Goal: Task Accomplishment & Management: Use online tool/utility

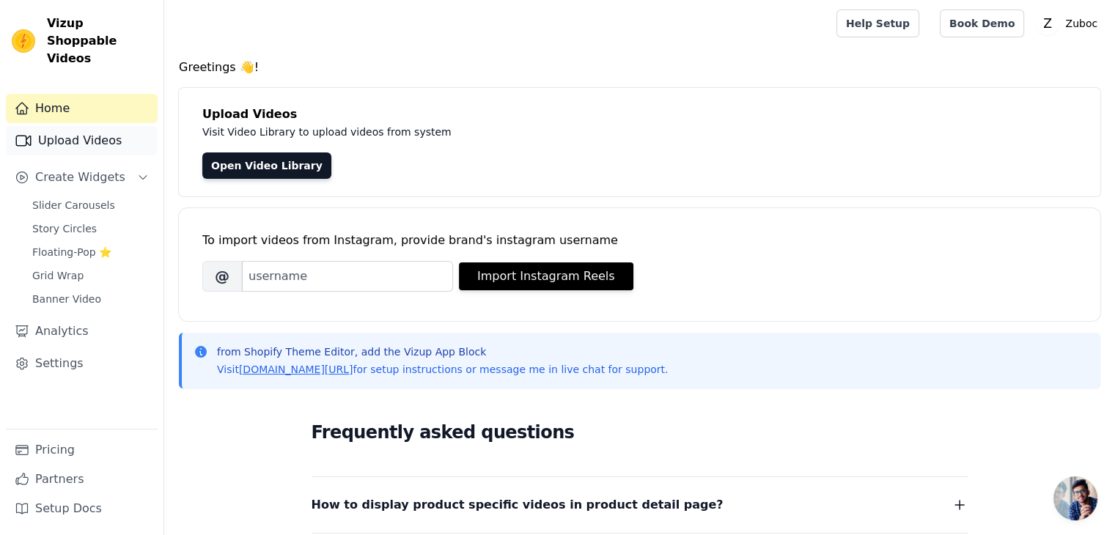
click at [55, 133] on link "Upload Videos" at bounding box center [82, 140] width 152 height 29
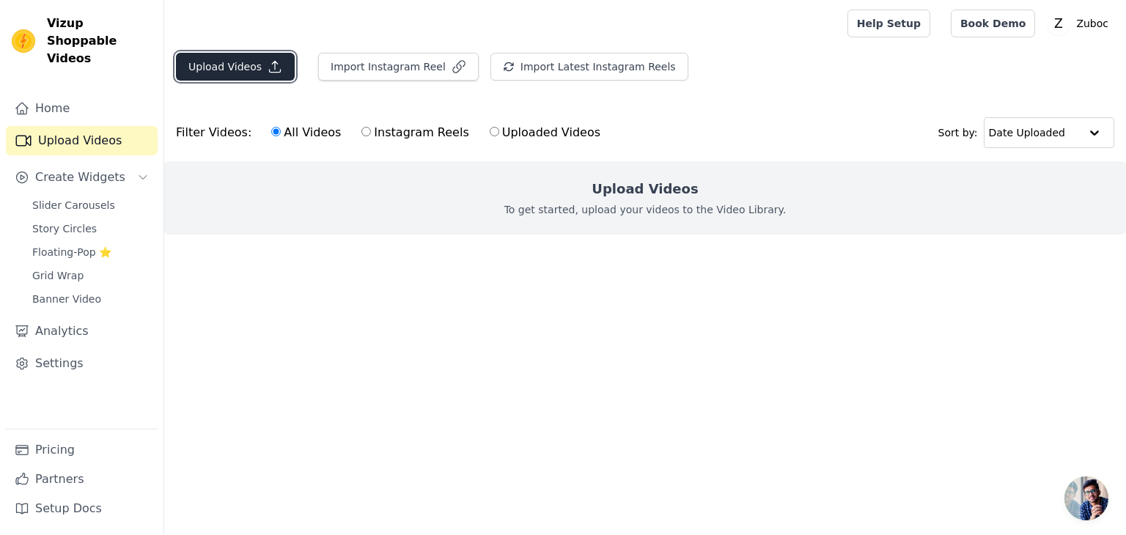
click at [257, 74] on button "Upload Videos" at bounding box center [235, 67] width 119 height 28
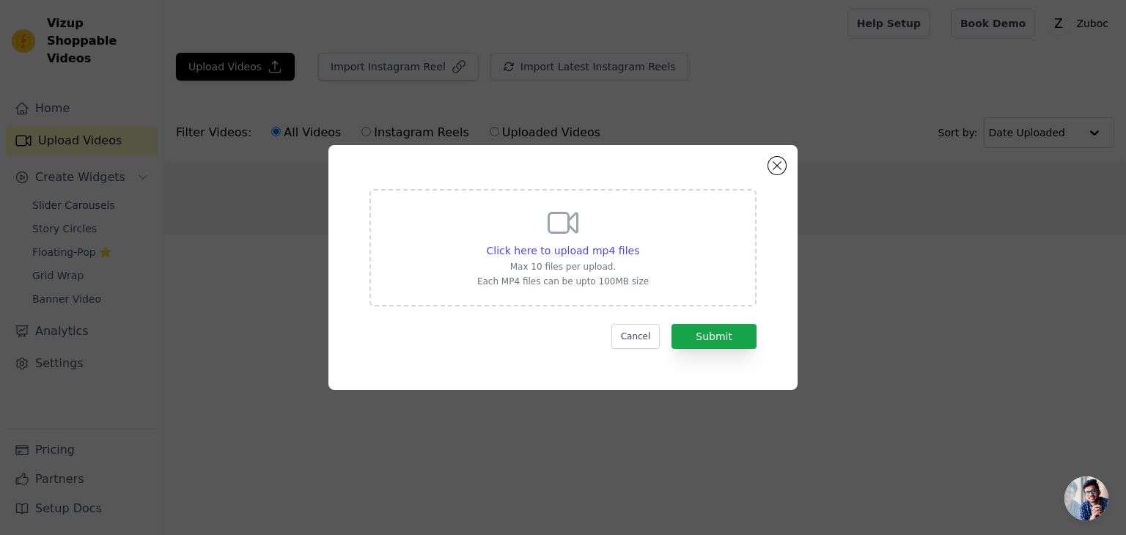
click at [590, 242] on div "Click here to upload mp4 files Max 10 files per upload. Each MP4 files can be u…" at bounding box center [563, 246] width 172 height 82
click at [639, 243] on input "Click here to upload mp4 files Max 10 files per upload. Each MP4 files can be u…" at bounding box center [639, 243] width 1 height 1
type input "C:\fakepath\Video-162.mp4"
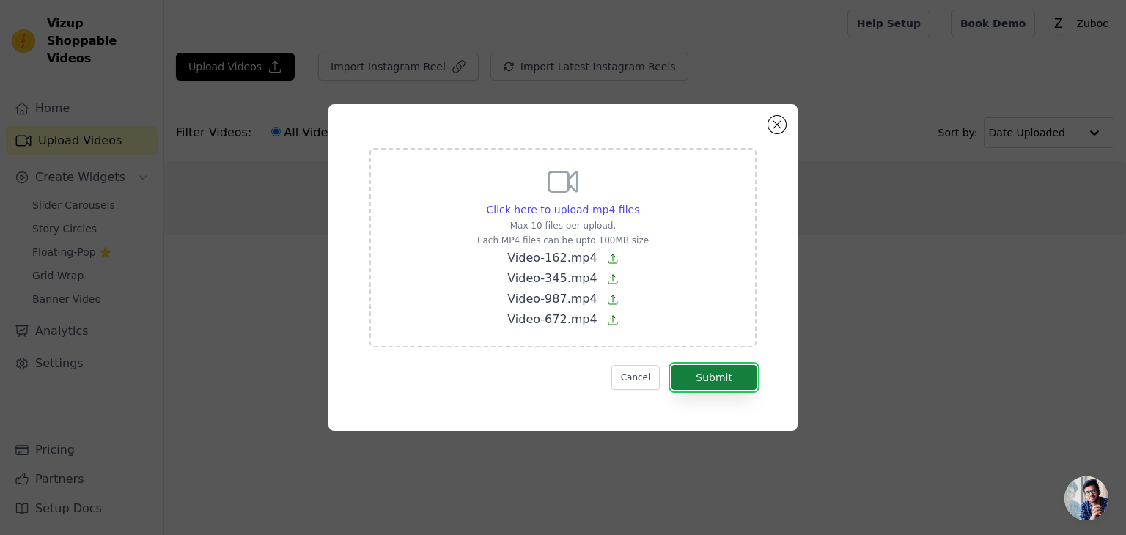
click at [716, 374] on button "Submit" at bounding box center [714, 377] width 85 height 25
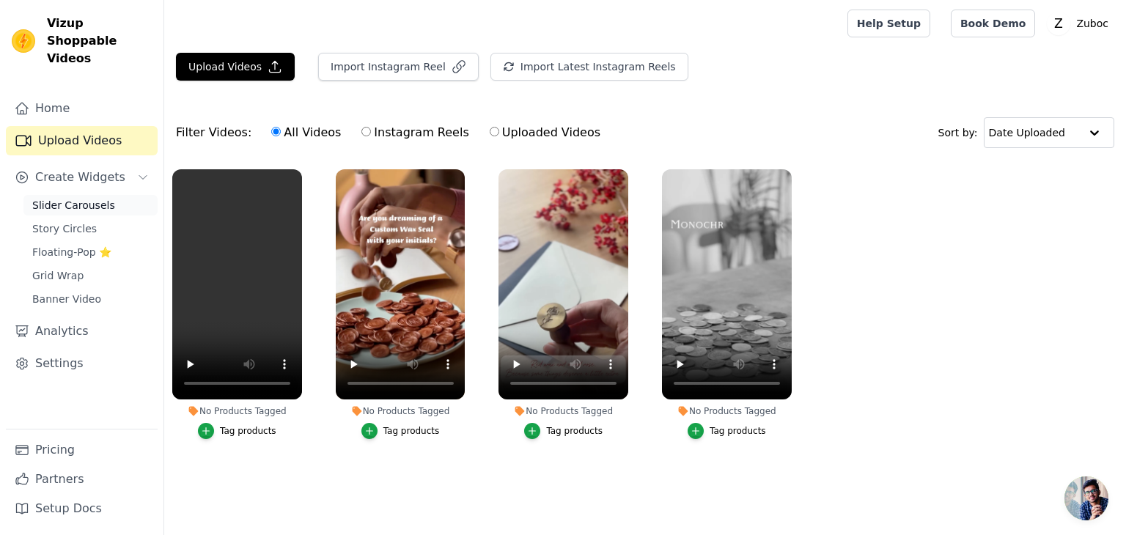
click at [50, 198] on span "Slider Carousels" at bounding box center [73, 205] width 83 height 15
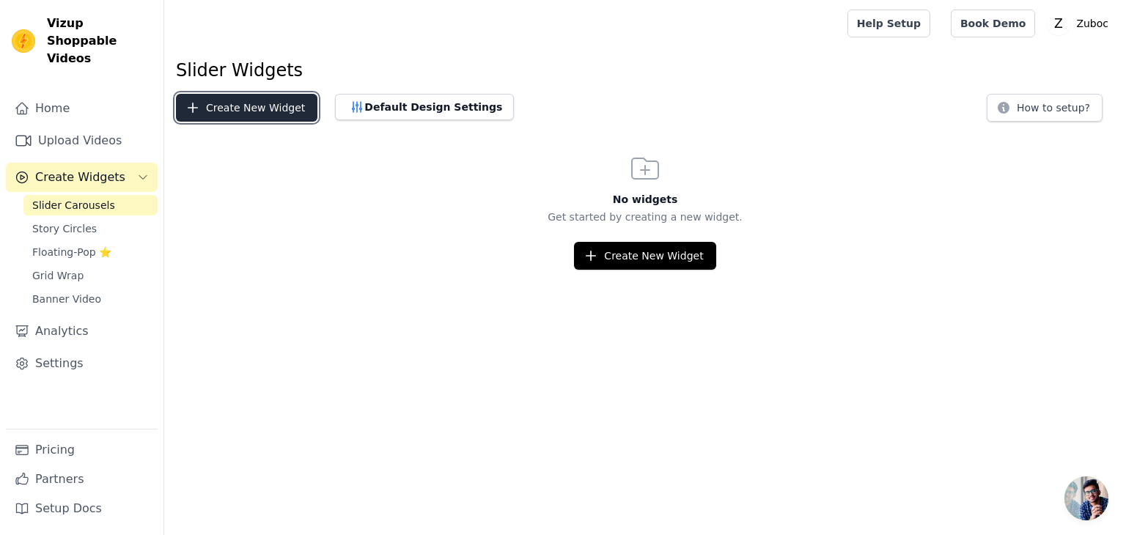
click at [234, 113] on button "Create New Widget" at bounding box center [247, 108] width 142 height 28
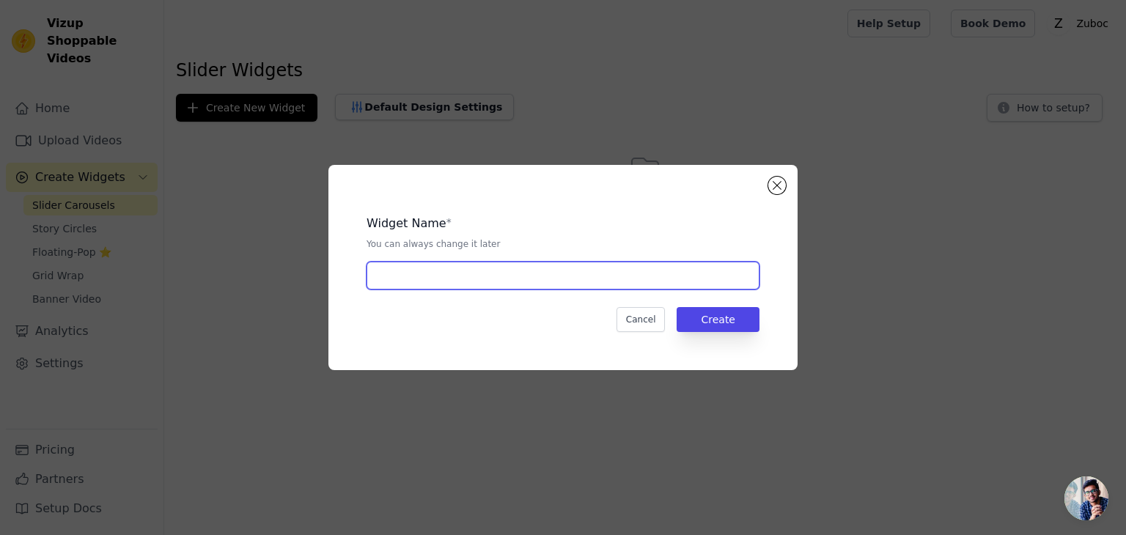
click at [510, 276] on input "text" at bounding box center [563, 276] width 393 height 28
type input "POPULAR ON INSTA"
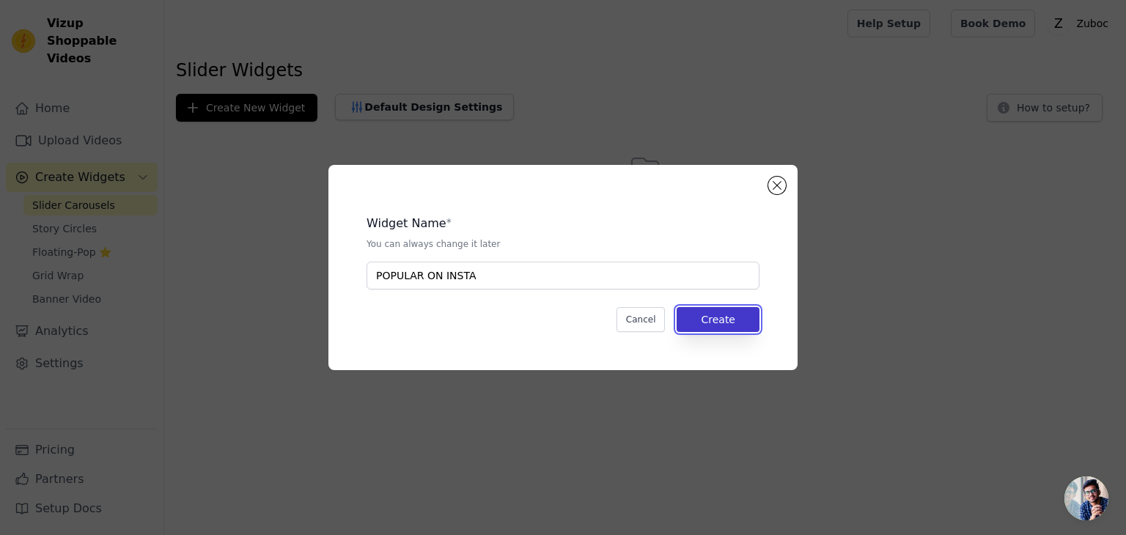
click at [723, 315] on button "Create" at bounding box center [718, 319] width 83 height 25
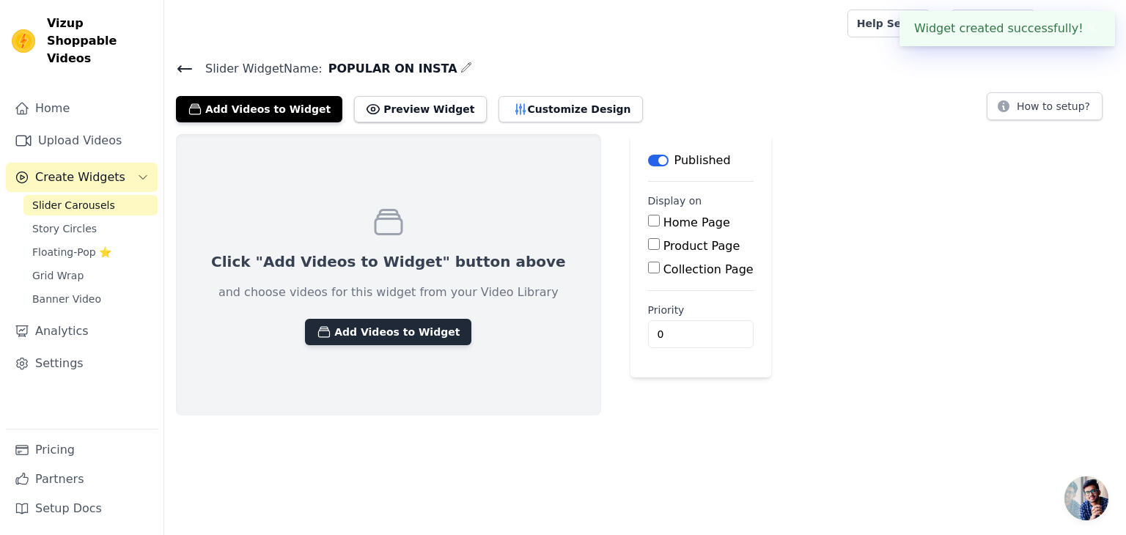
click at [392, 335] on button "Add Videos to Widget" at bounding box center [388, 332] width 166 height 26
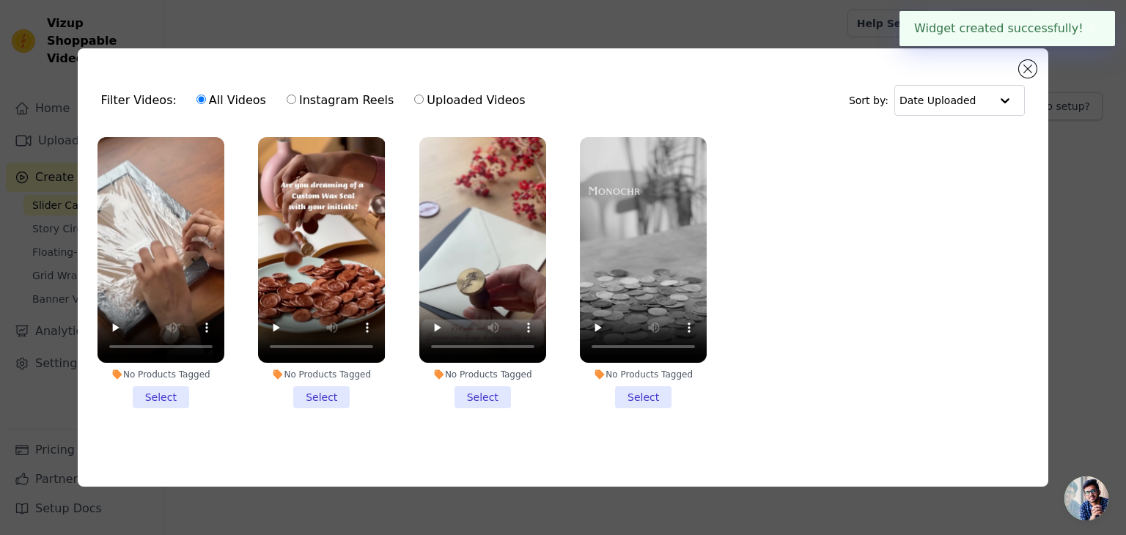
click at [150, 394] on li "No Products Tagged Select" at bounding box center [161, 272] width 127 height 271
click at [0, 0] on input "No Products Tagged Select" at bounding box center [0, 0] width 0 height 0
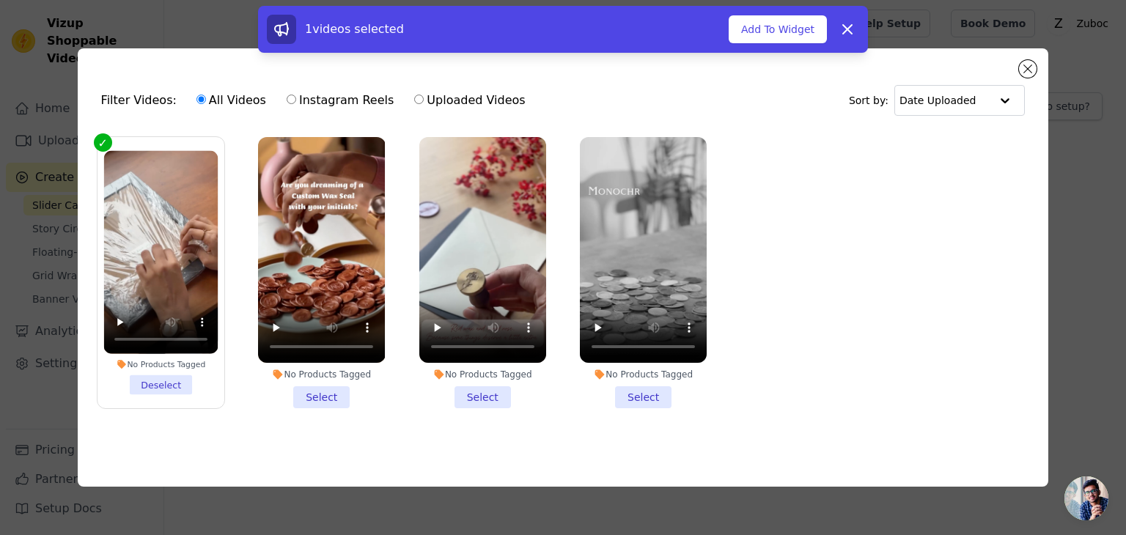
click at [314, 382] on li "No Products Tagged Select" at bounding box center [321, 272] width 127 height 271
click at [0, 0] on input "No Products Tagged Select" at bounding box center [0, 0] width 0 height 0
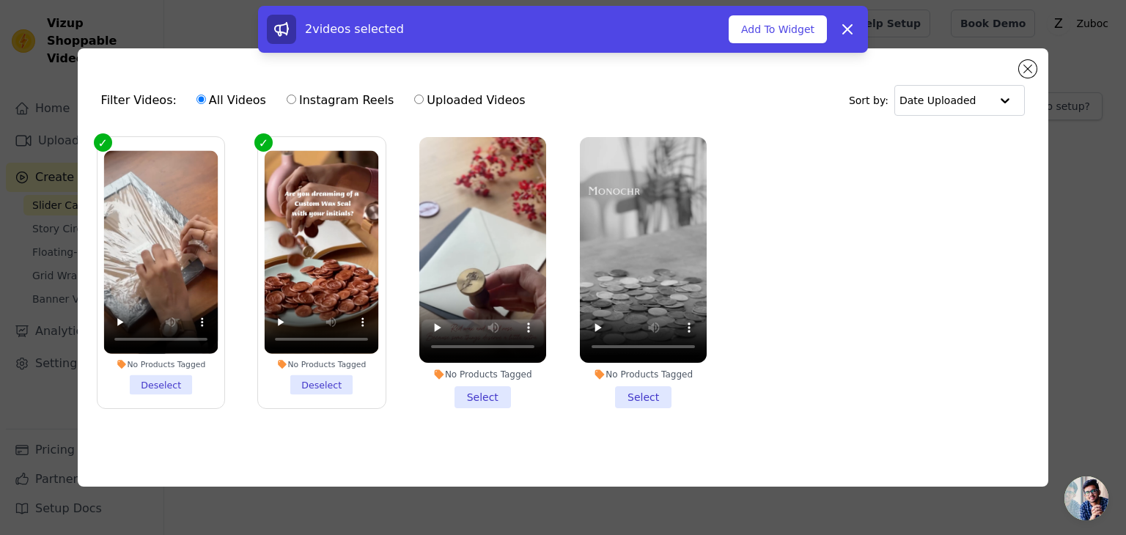
click at [499, 386] on li "No Products Tagged Select" at bounding box center [482, 272] width 127 height 271
click at [0, 0] on input "No Products Tagged Select" at bounding box center [0, 0] width 0 height 0
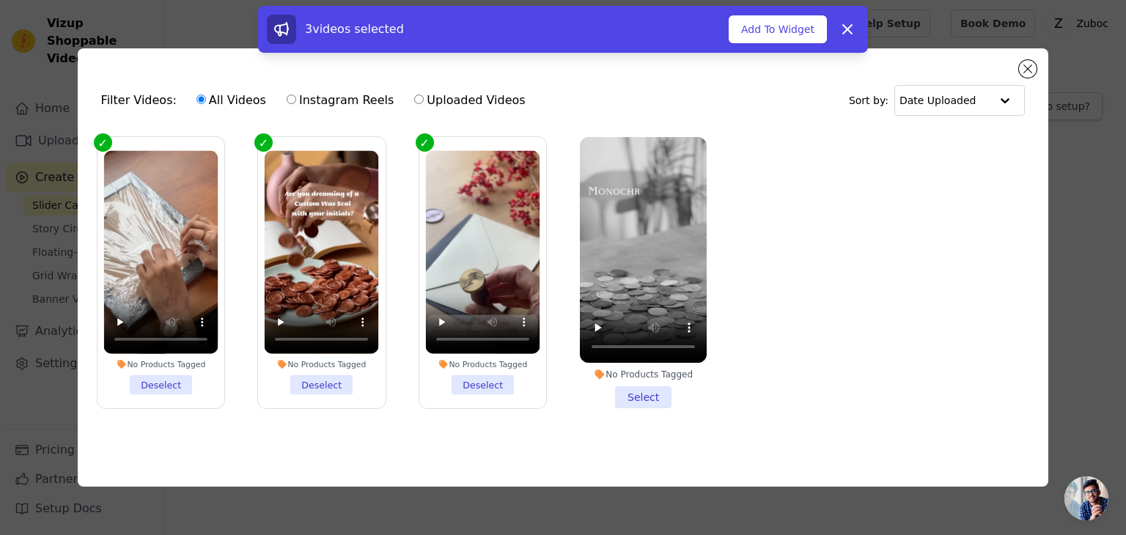
click at [634, 391] on li "No Products Tagged Select" at bounding box center [643, 272] width 127 height 271
click at [0, 0] on input "No Products Tagged Select" at bounding box center [0, 0] width 0 height 0
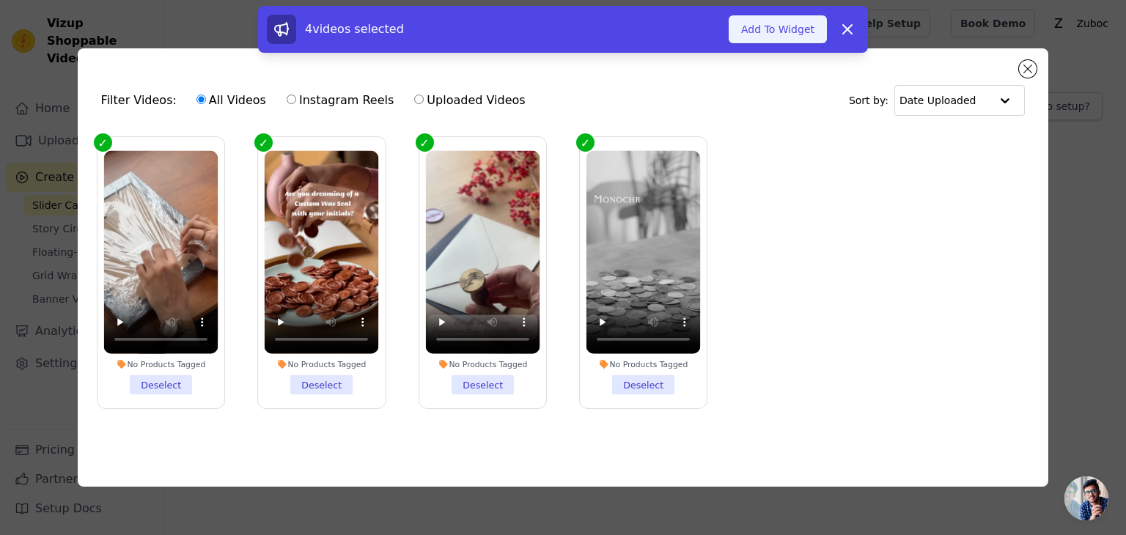
click at [785, 22] on button "Add To Widget" at bounding box center [778, 29] width 98 height 28
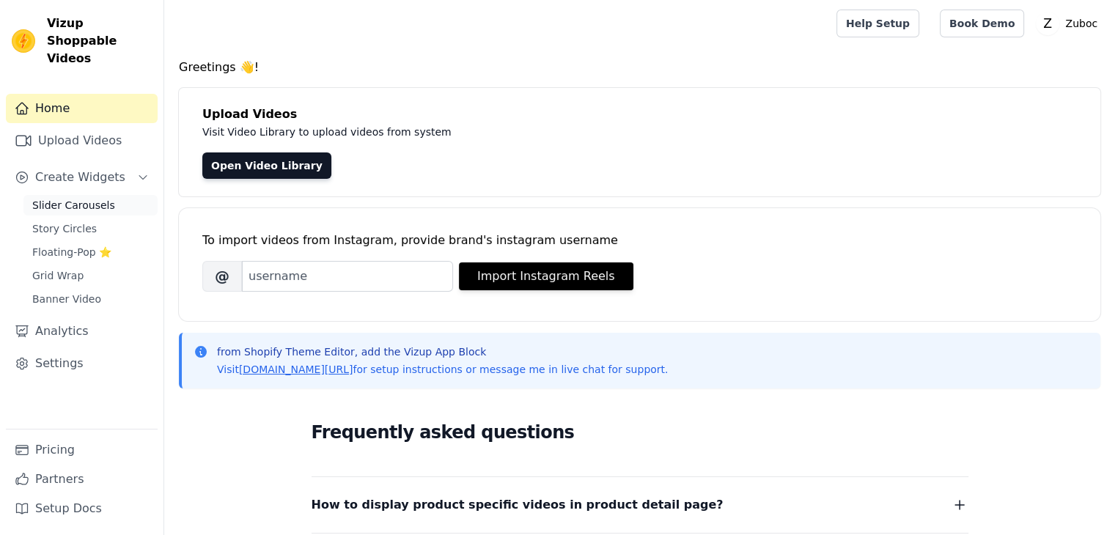
click at [102, 198] on span "Slider Carousels" at bounding box center [73, 205] width 83 height 15
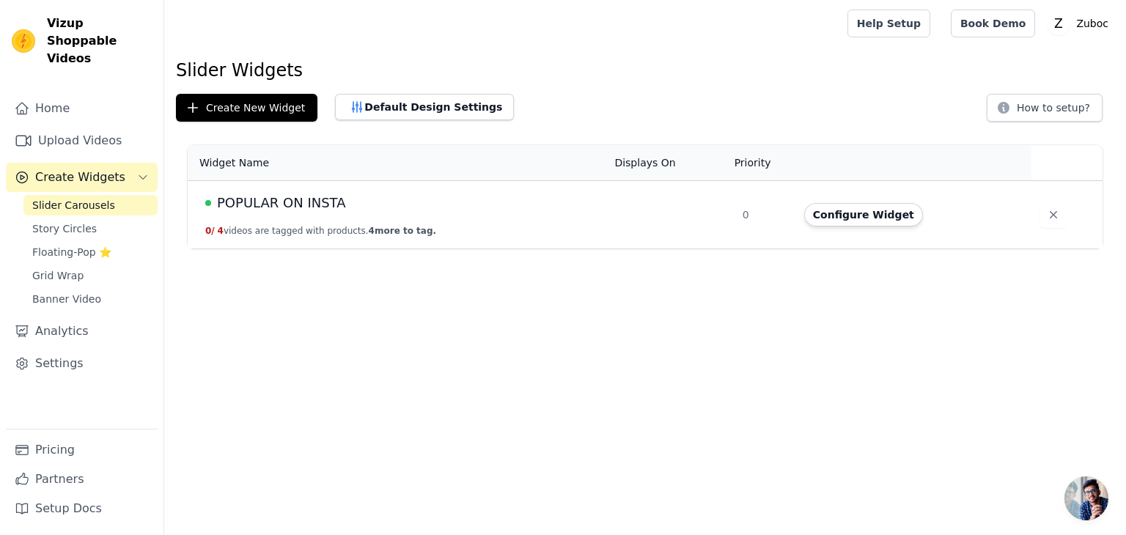
click at [323, 199] on span "POPULAR ON INSTA" at bounding box center [281, 203] width 129 height 21
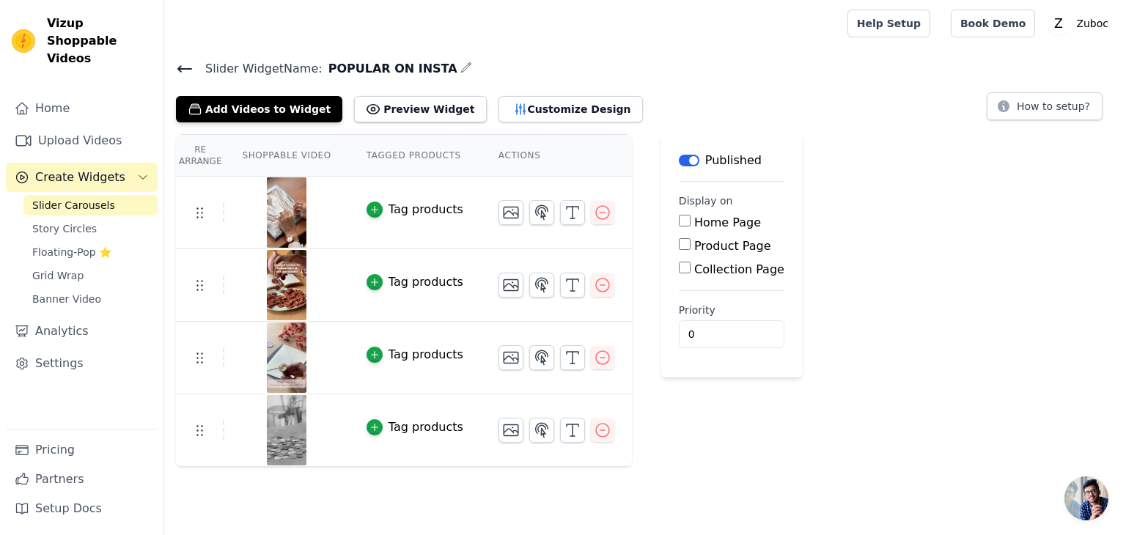
click at [694, 221] on label "Home Page" at bounding box center [727, 223] width 67 height 14
click at [679, 221] on input "Home Page" at bounding box center [685, 221] width 12 height 12
checkbox input "true"
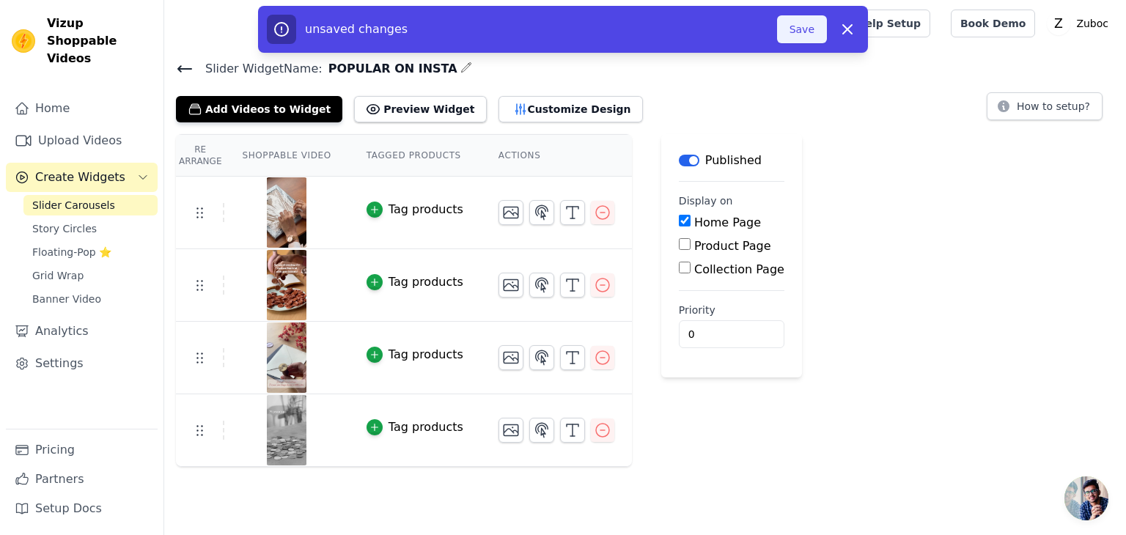
click at [802, 37] on button "Save" at bounding box center [802, 29] width 50 height 28
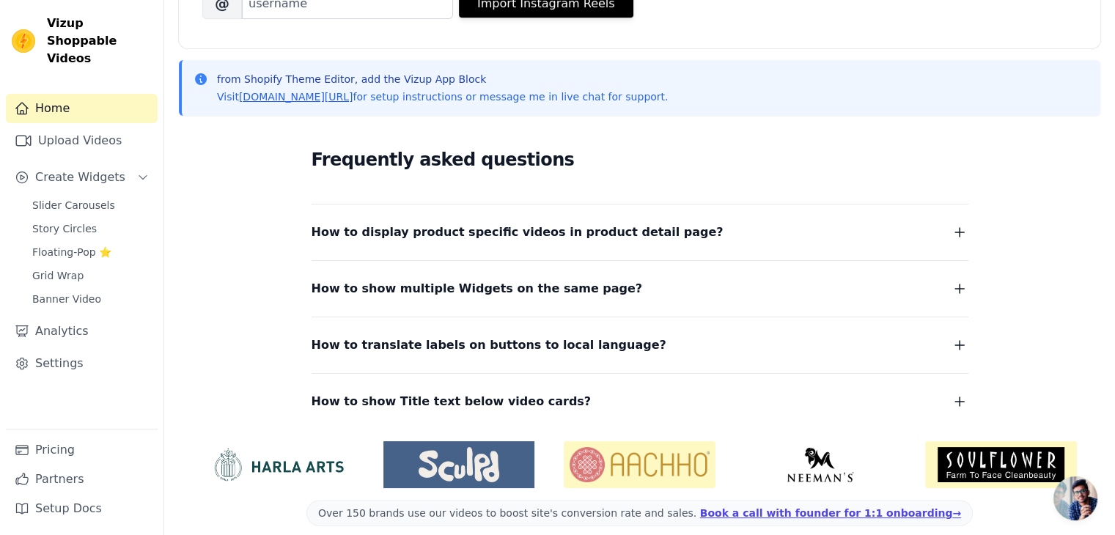
scroll to position [279, 0]
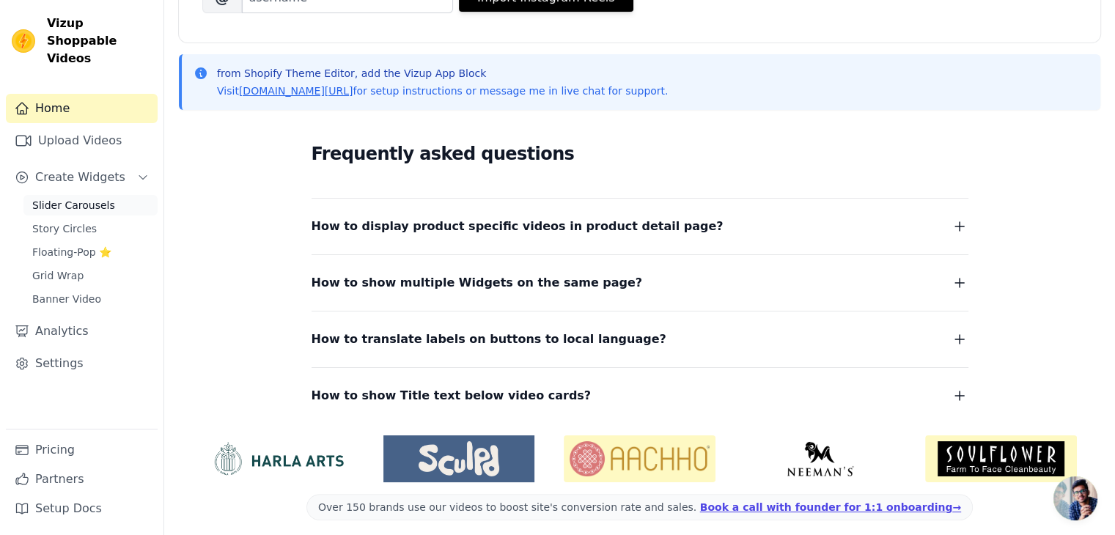
click at [85, 198] on span "Slider Carousels" at bounding box center [73, 205] width 83 height 15
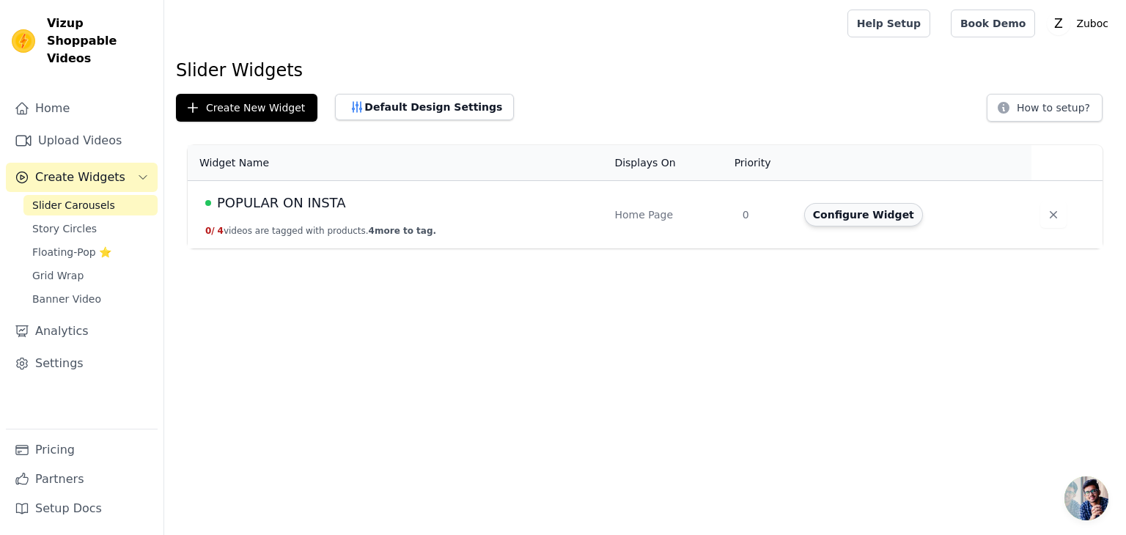
click at [878, 213] on button "Configure Widget" at bounding box center [863, 214] width 119 height 23
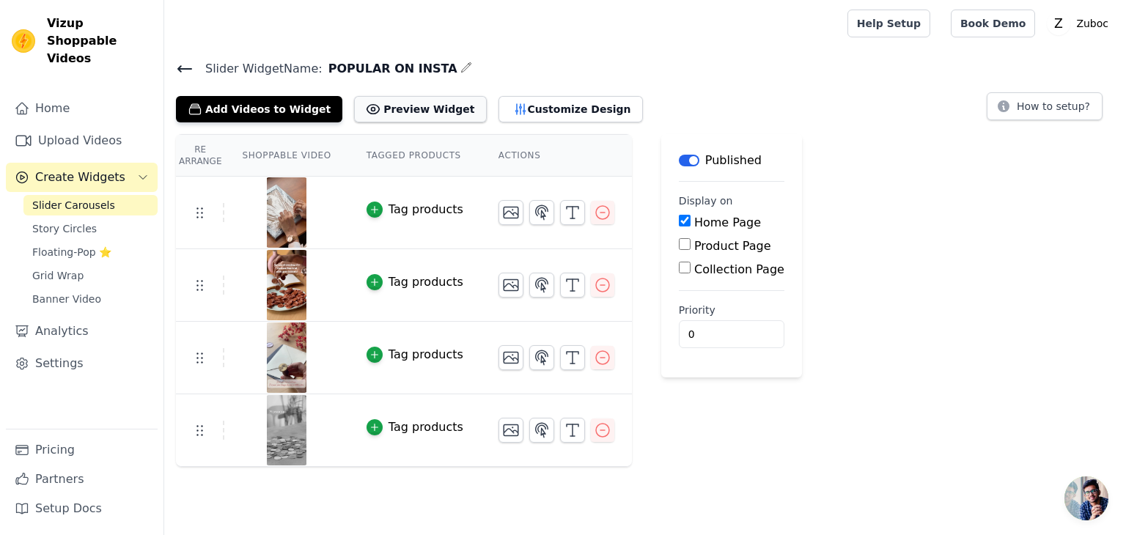
click at [370, 103] on button "Preview Widget" at bounding box center [420, 109] width 132 height 26
click at [694, 246] on label "Product Page" at bounding box center [732, 246] width 77 height 14
click at [680, 246] on input "Product Page" at bounding box center [685, 244] width 12 height 12
checkbox input "true"
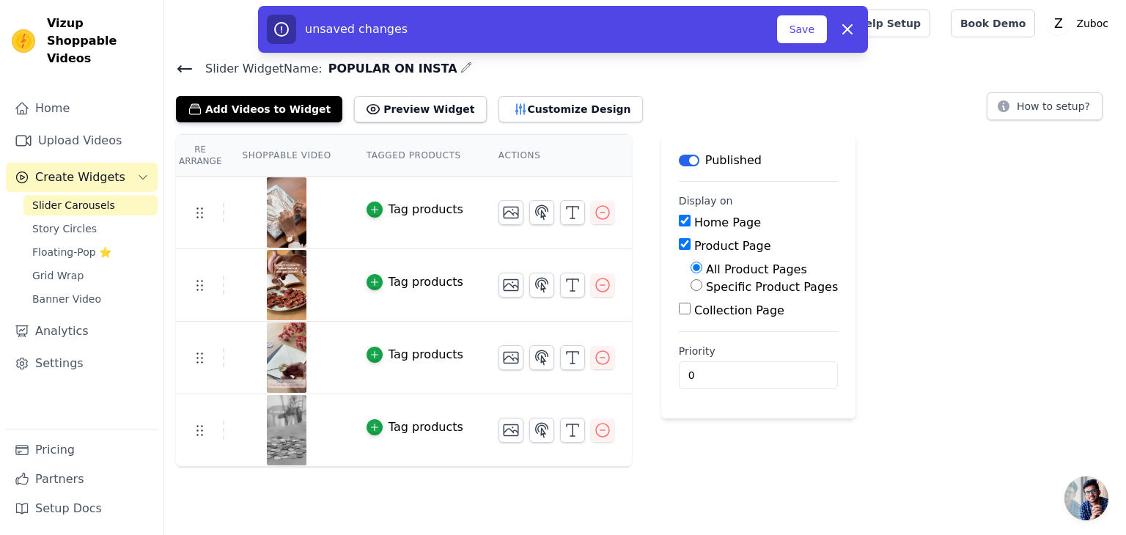
click at [679, 306] on input "Collection Page" at bounding box center [685, 309] width 12 height 12
checkbox input "true"
click at [807, 21] on button "Save" at bounding box center [802, 29] width 50 height 28
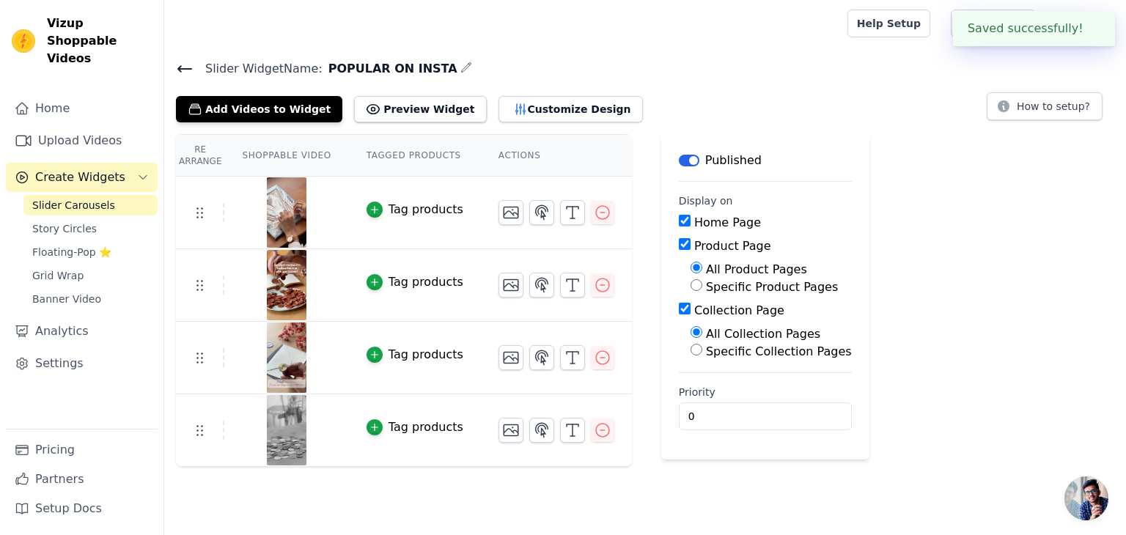
click at [799, 34] on div at bounding box center [503, 23] width 654 height 47
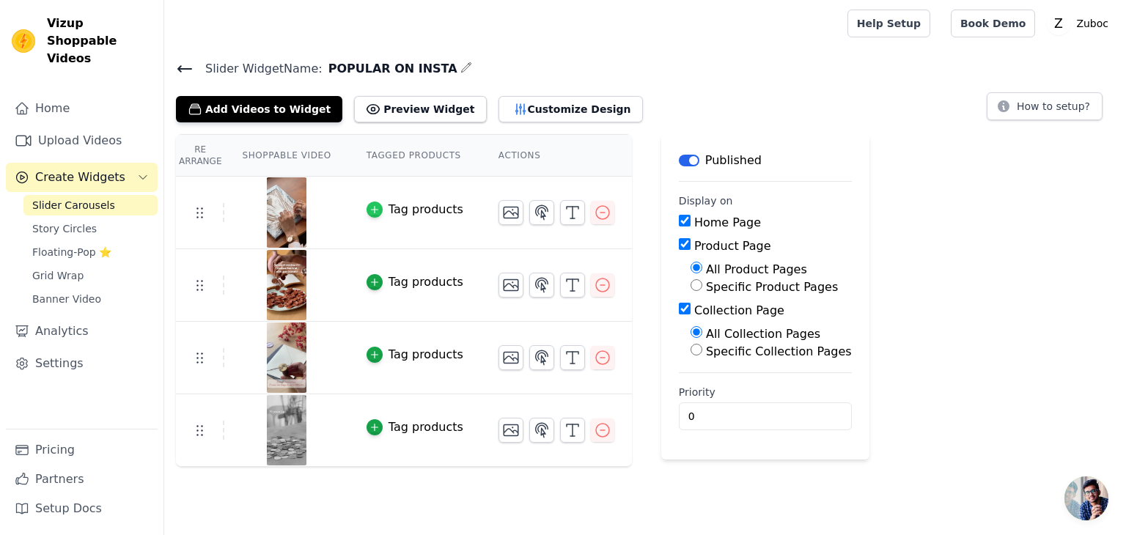
click at [370, 205] on icon "button" at bounding box center [375, 210] width 10 height 10
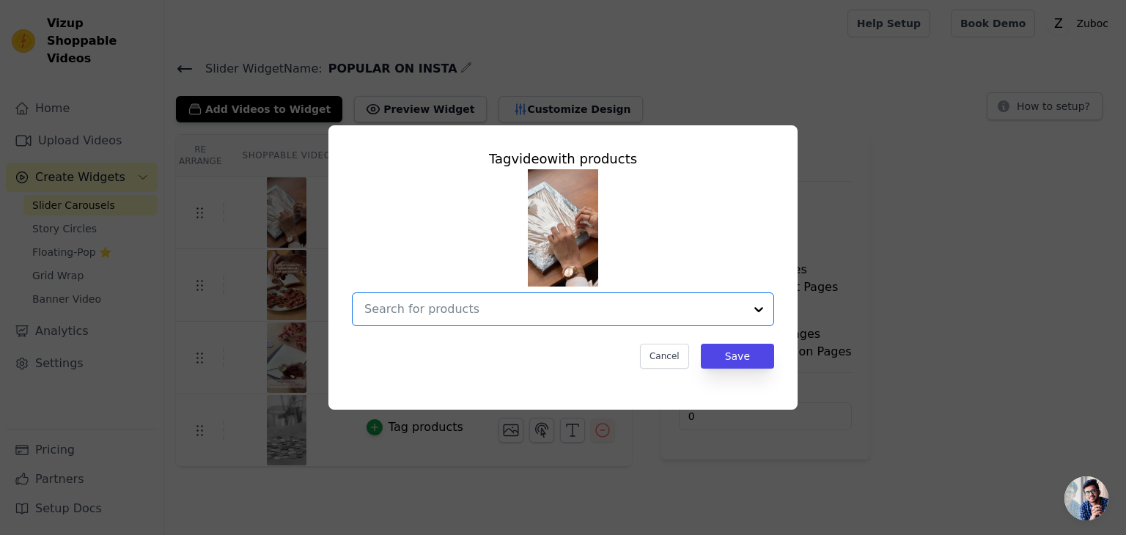
click at [513, 311] on input "text" at bounding box center [554, 310] width 380 height 18
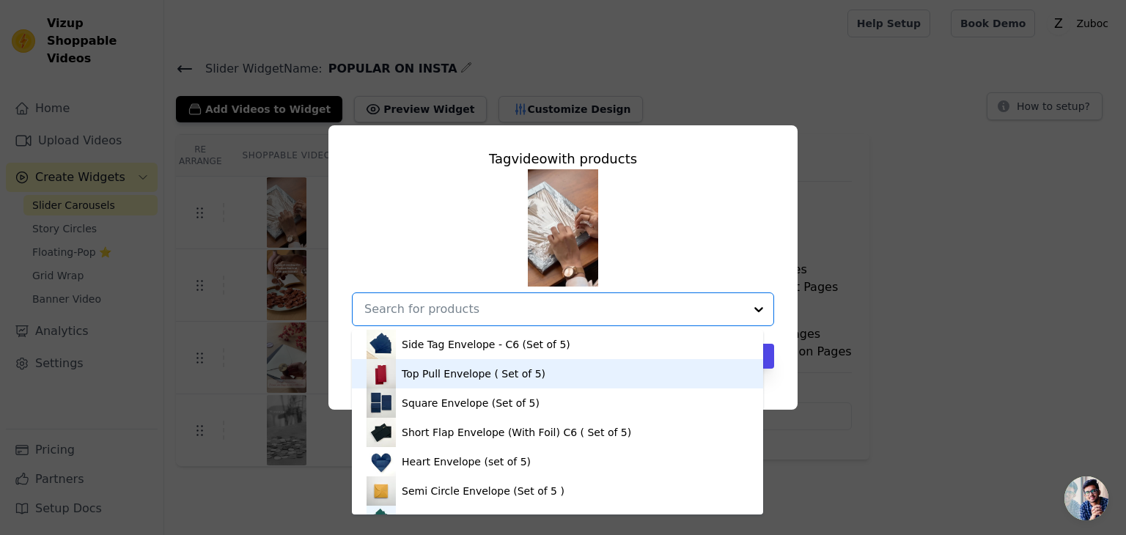
click at [495, 381] on div "Top Pull Envelope ( Set of 5)" at bounding box center [474, 374] width 144 height 15
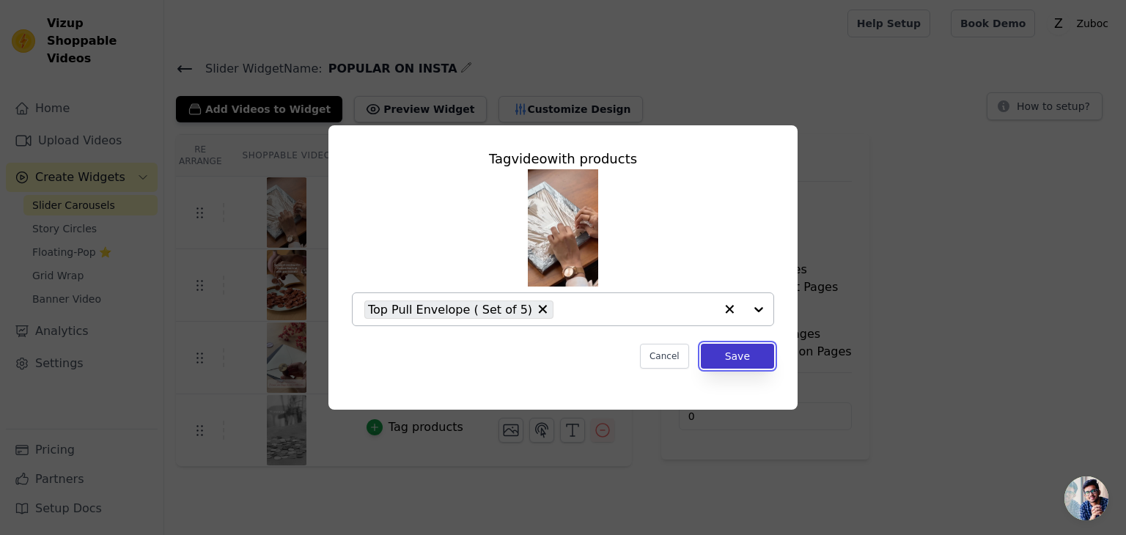
click at [742, 356] on button "Save" at bounding box center [737, 356] width 73 height 25
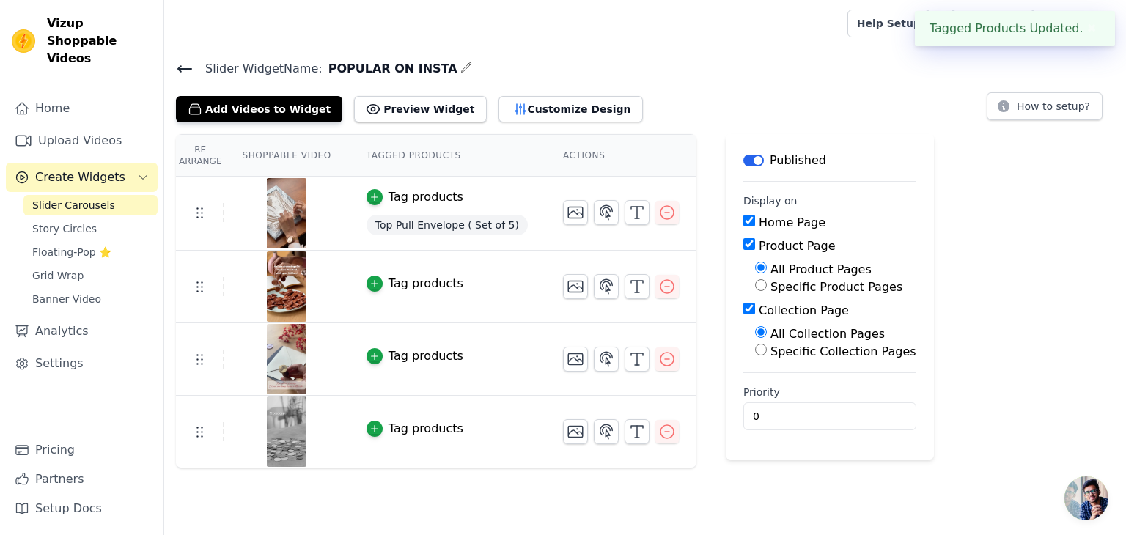
click at [408, 287] on div "Tag products" at bounding box center [426, 284] width 75 height 18
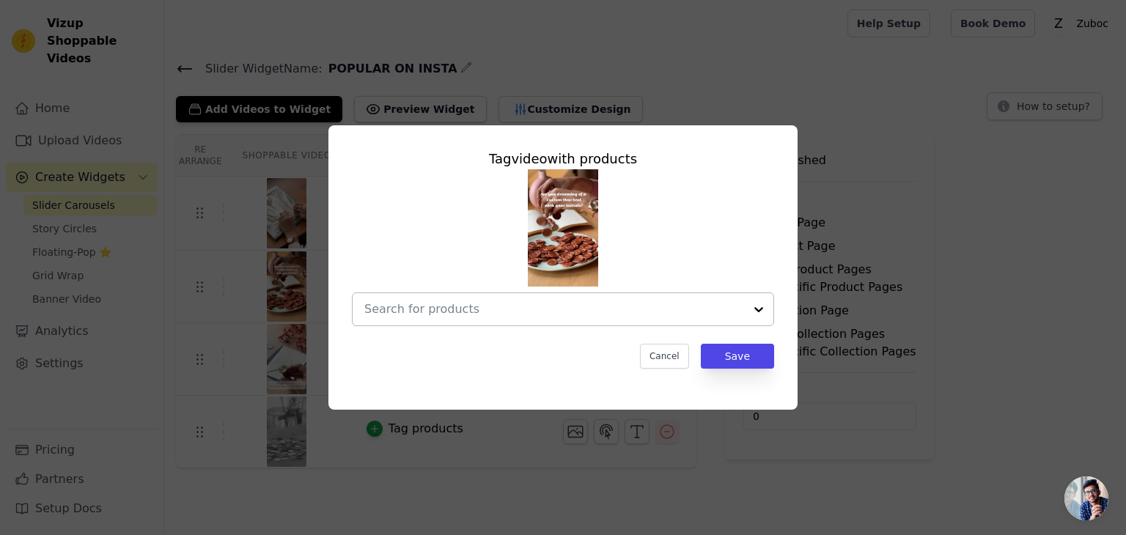
click at [669, 320] on div at bounding box center [554, 309] width 380 height 32
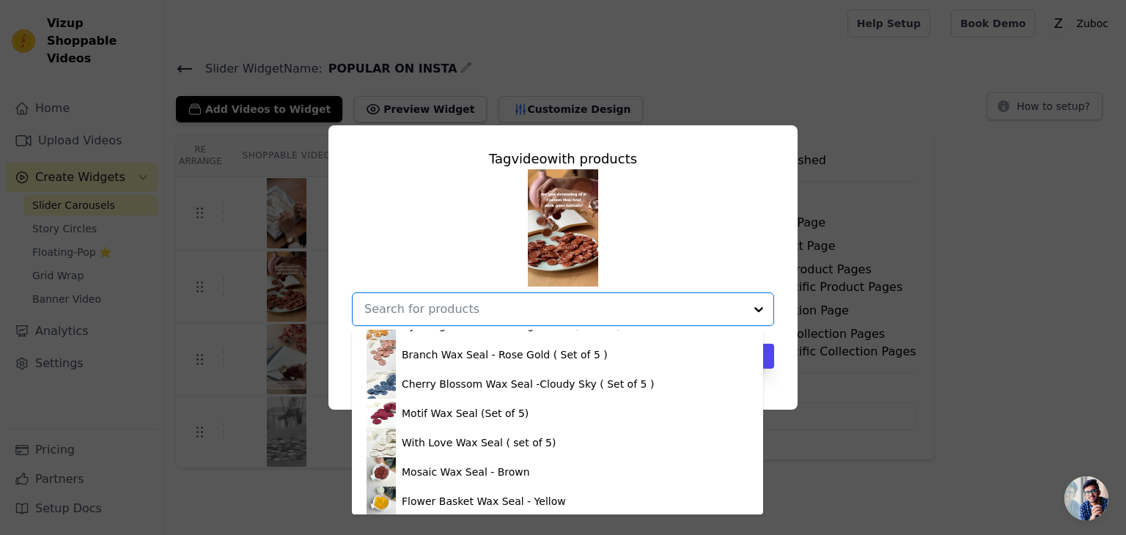
scroll to position [701, 0]
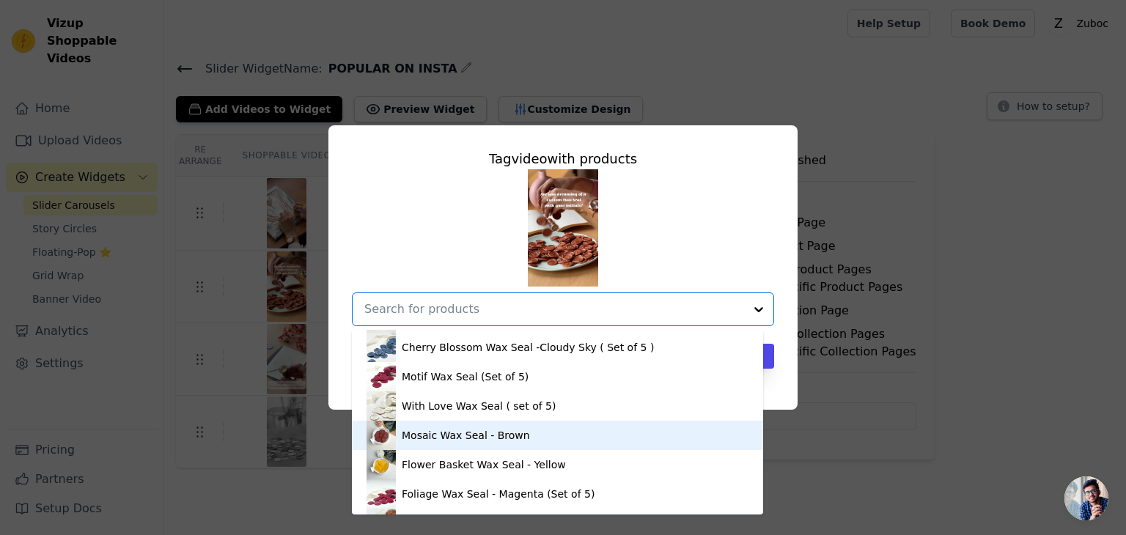
click at [567, 447] on div "Mosaic Wax Seal - Brown" at bounding box center [558, 435] width 382 height 29
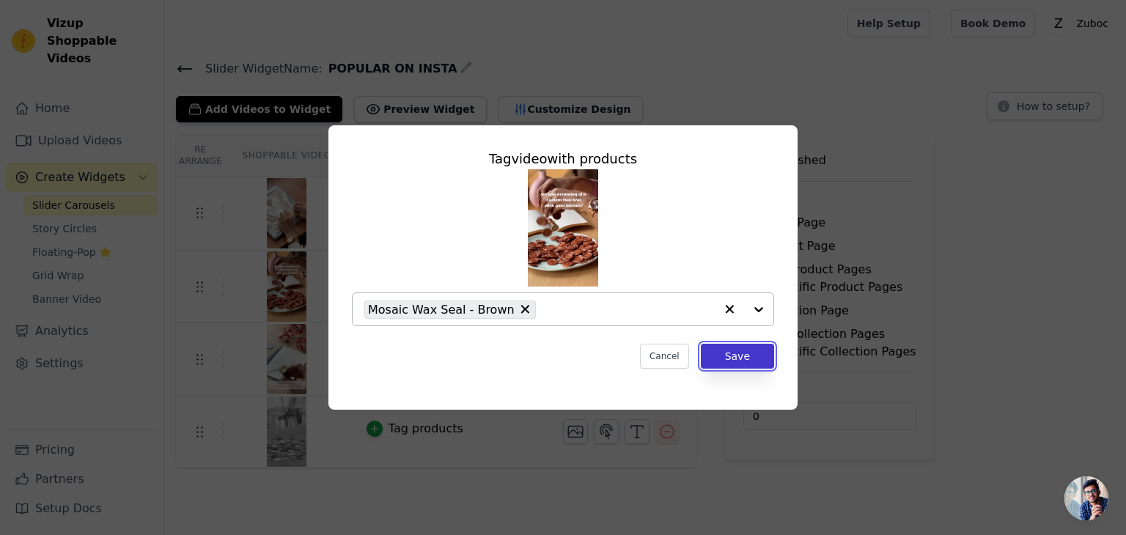
click at [743, 358] on button "Save" at bounding box center [737, 356] width 73 height 25
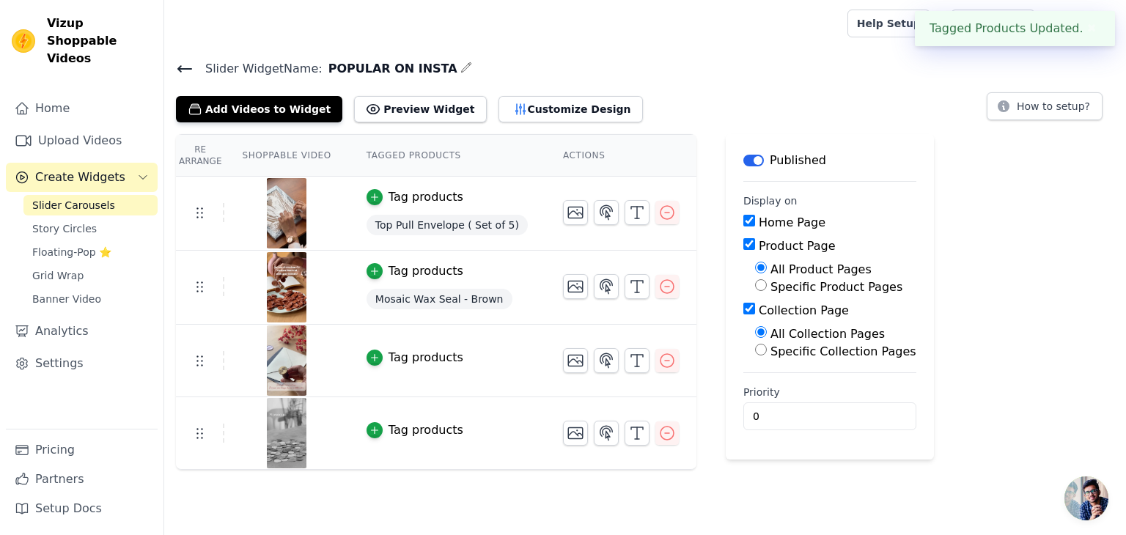
click at [397, 353] on div "Tag products" at bounding box center [426, 358] width 75 height 18
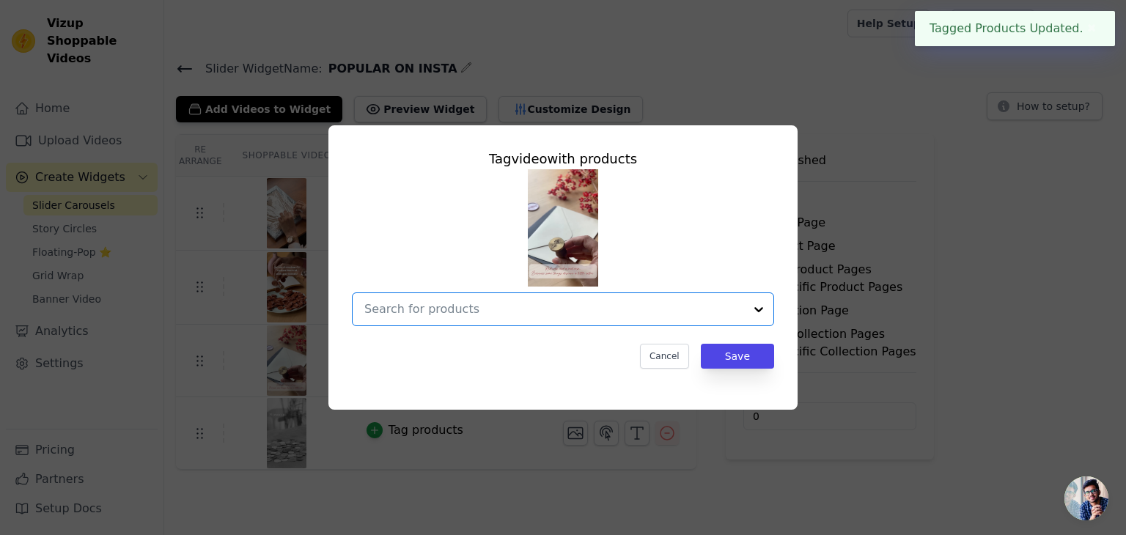
click at [585, 315] on input "text" at bounding box center [554, 310] width 380 height 18
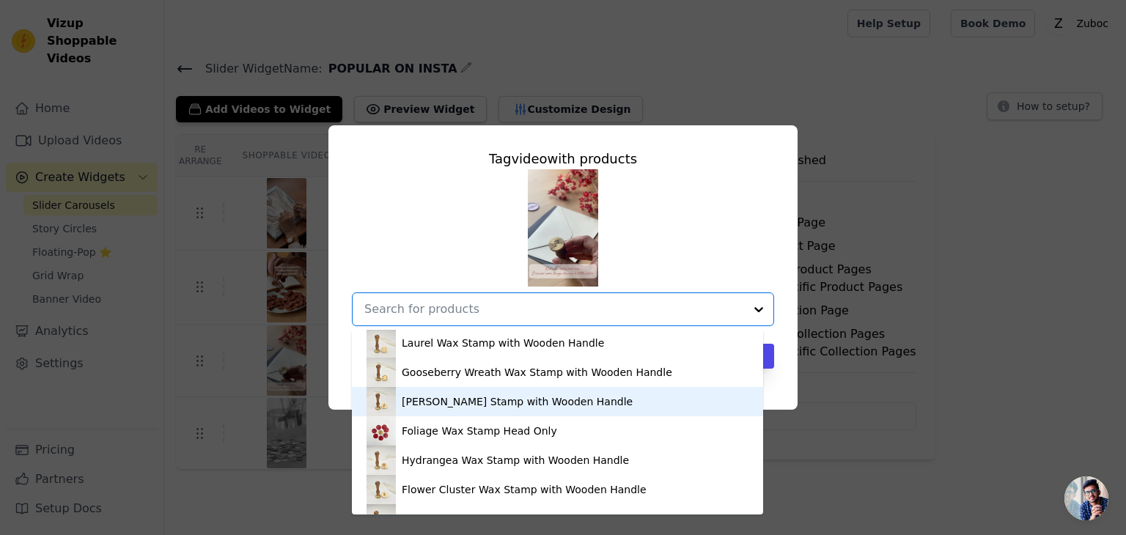
scroll to position [2407, 0]
click at [580, 407] on div "Lily Wax Stamp with Wooden Handle" at bounding box center [558, 400] width 382 height 29
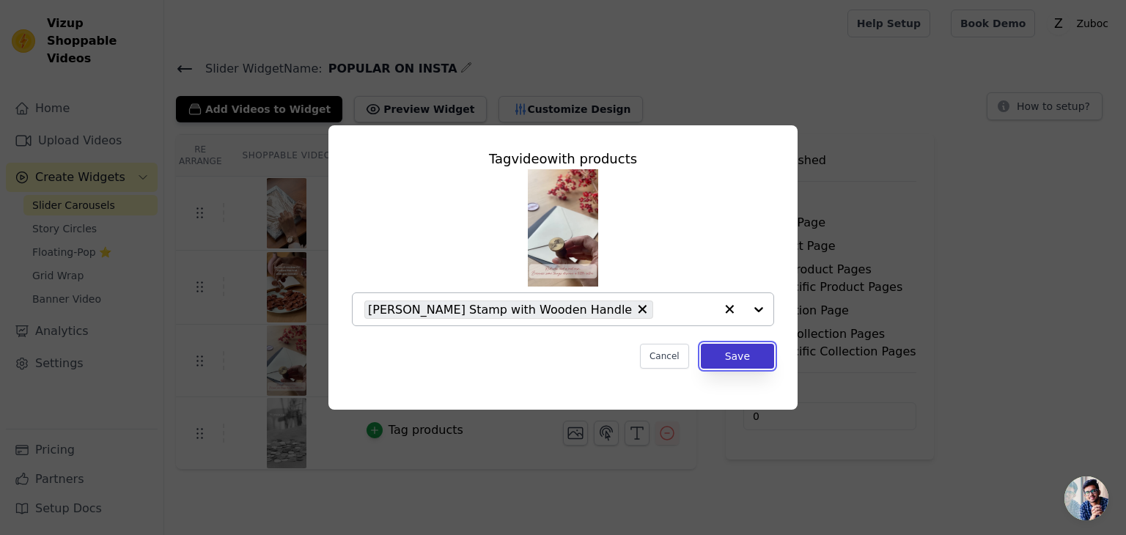
click at [746, 360] on button "Save" at bounding box center [737, 356] width 73 height 25
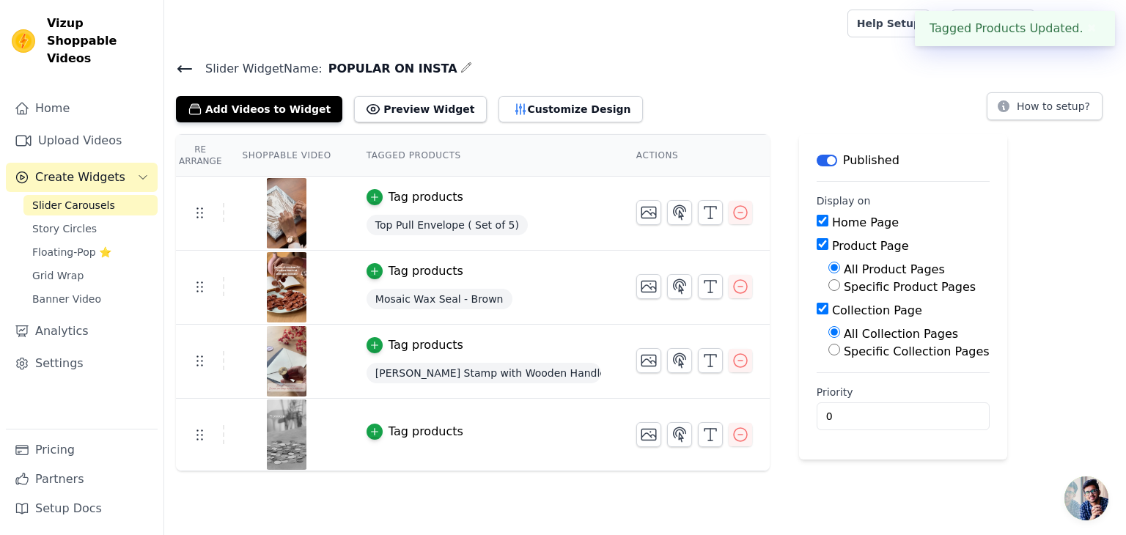
click at [389, 426] on div "Tag products" at bounding box center [426, 432] width 75 height 18
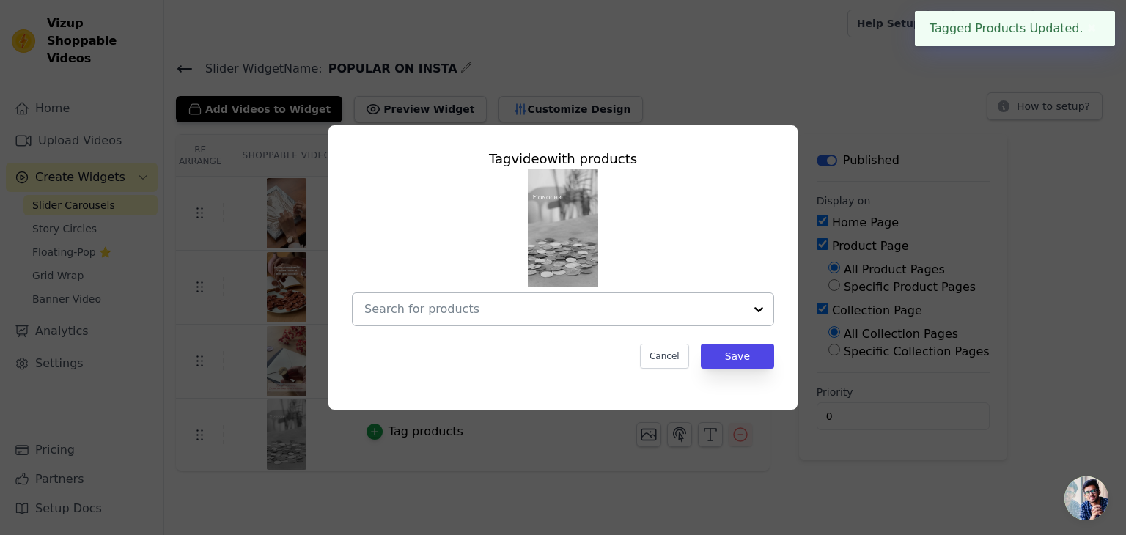
click at [510, 320] on div at bounding box center [554, 309] width 380 height 32
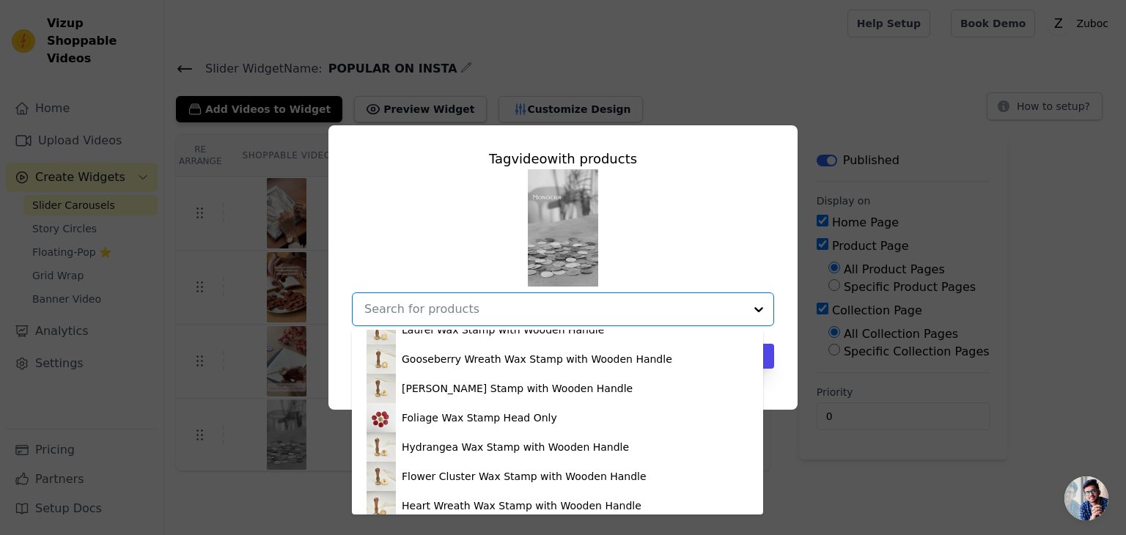
scroll to position [2752, 0]
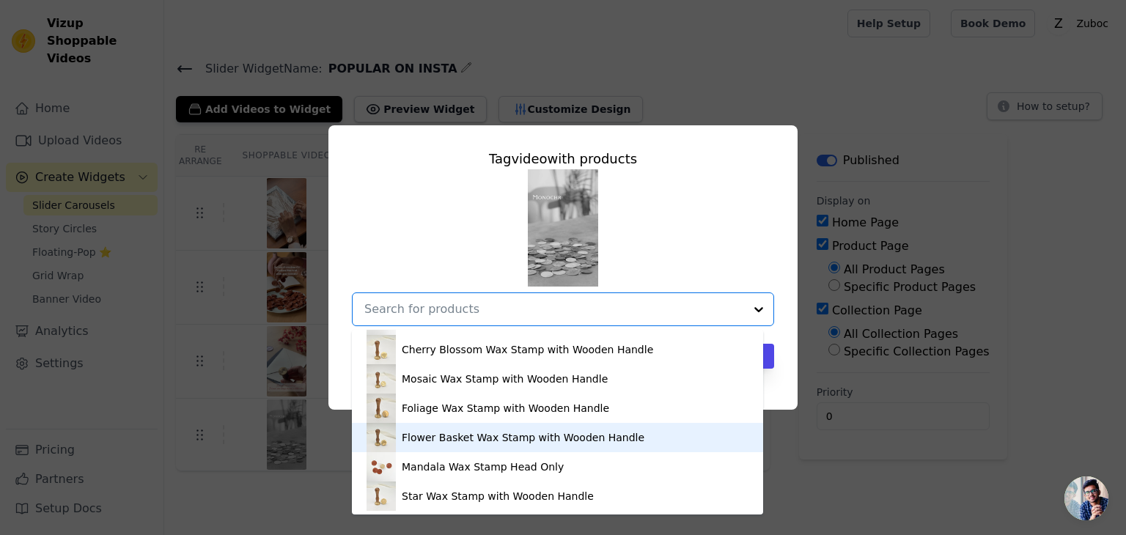
click at [528, 451] on div "Flower Basket Wax Stamp with Wooden Handle" at bounding box center [558, 437] width 382 height 29
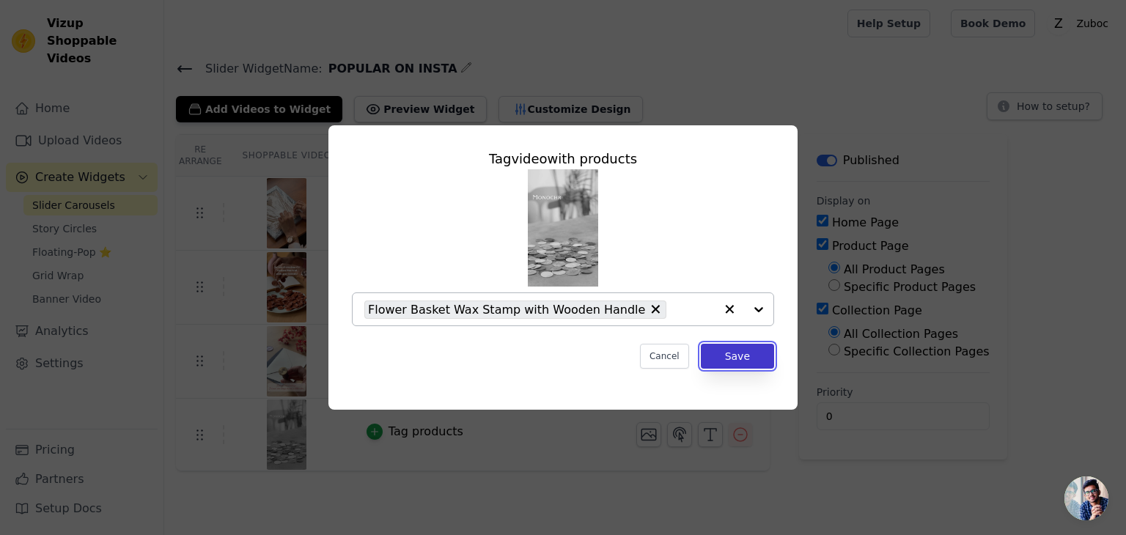
click at [739, 359] on button "Save" at bounding box center [737, 356] width 73 height 25
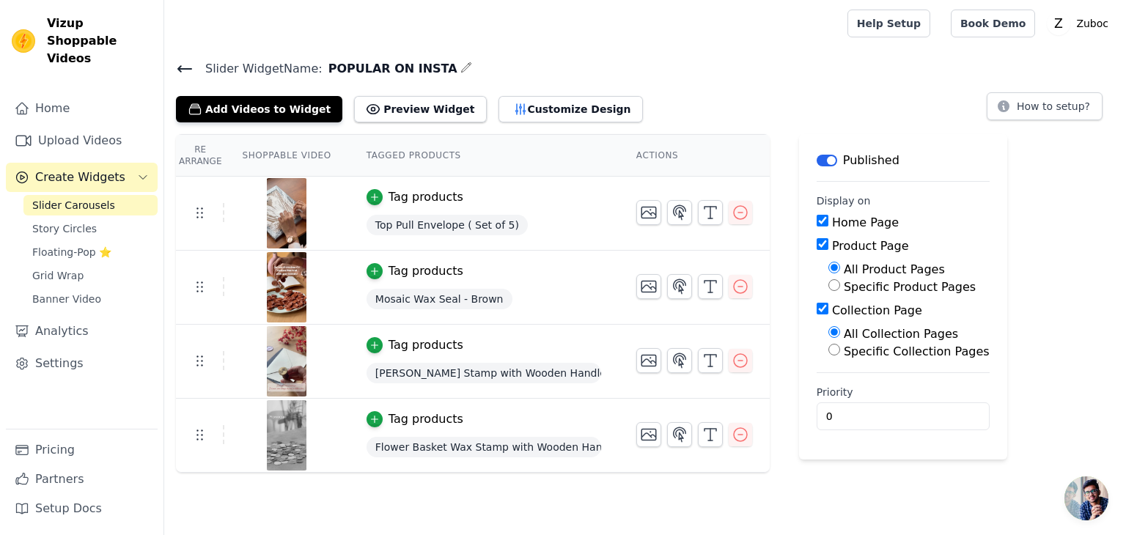
click at [428, 65] on h4 "Slider Widget Name: POPULAR ON INSTA" at bounding box center [645, 69] width 939 height 20
click at [460, 67] on icon "button" at bounding box center [466, 68] width 12 height 12
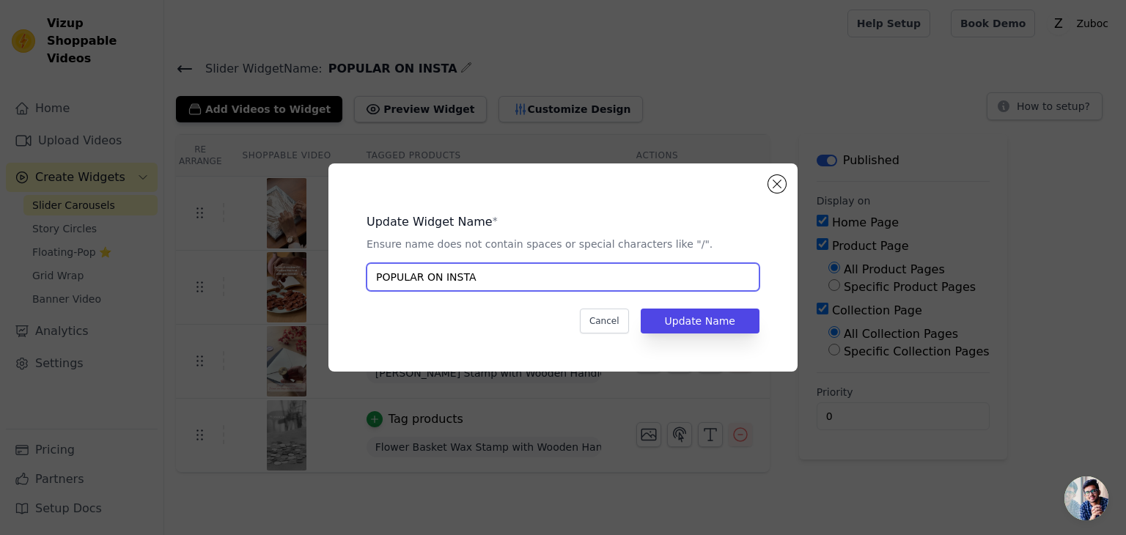
click at [528, 279] on input "POPULAR ON INSTA" at bounding box center [563, 277] width 393 height 28
paste input "Insta Popular"
type input "Insta Popular"
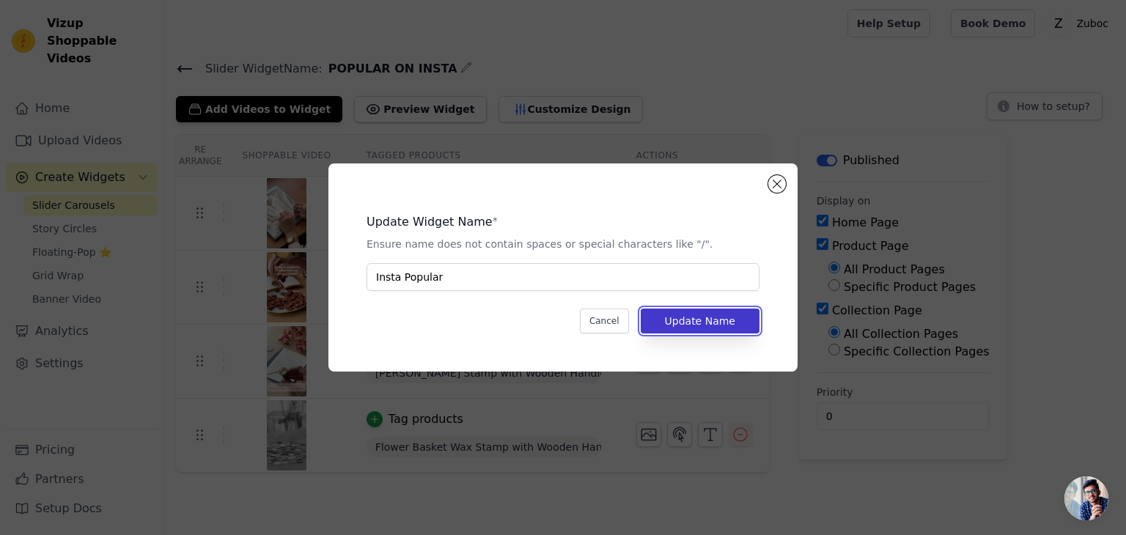
click at [697, 328] on button "Update Name" at bounding box center [700, 321] width 119 height 25
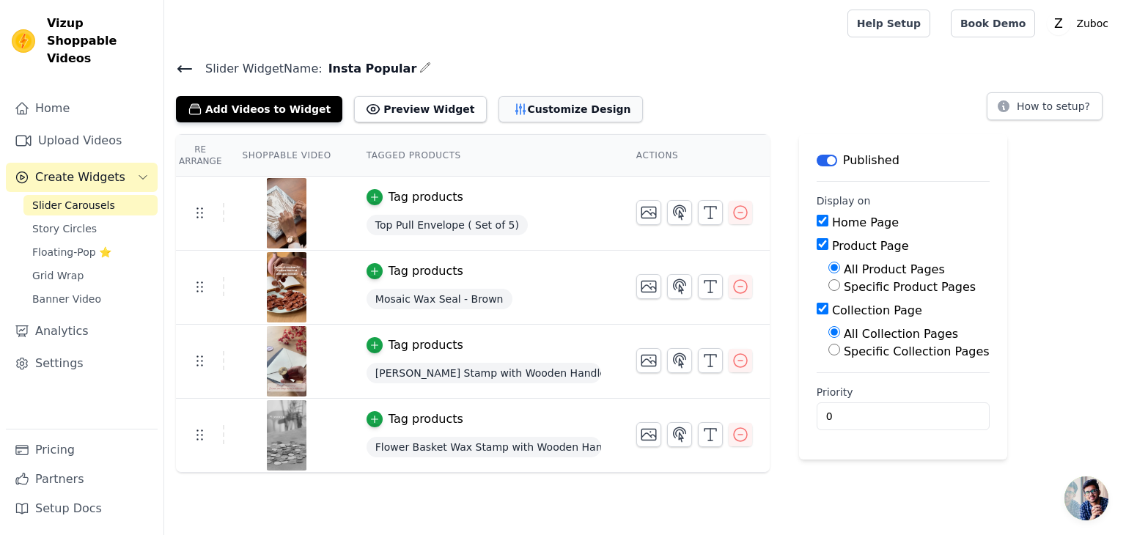
click at [526, 97] on button "Customize Design" at bounding box center [571, 109] width 144 height 26
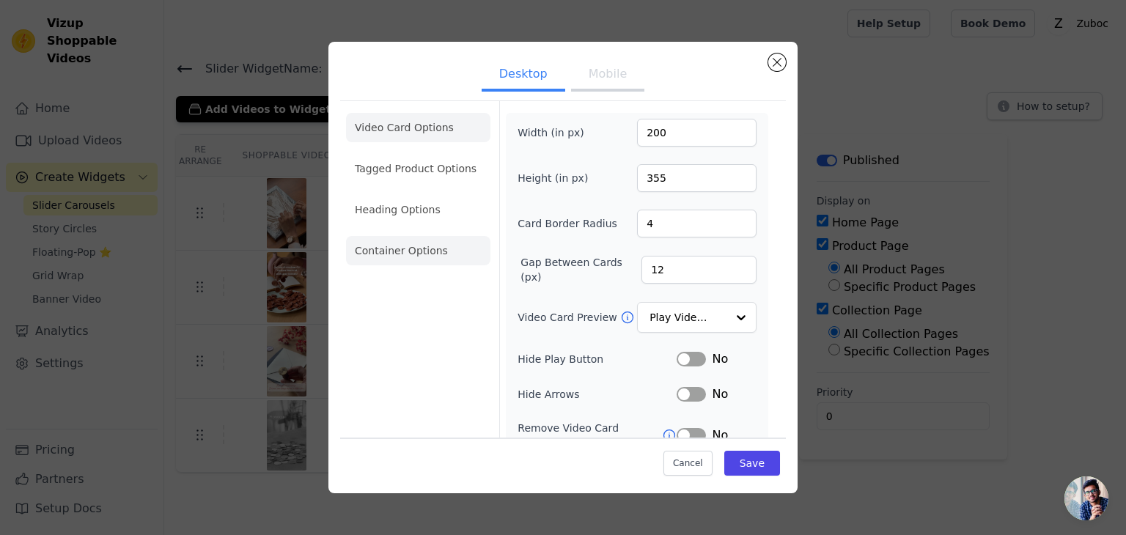
click at [405, 247] on li "Container Options" at bounding box center [418, 250] width 144 height 29
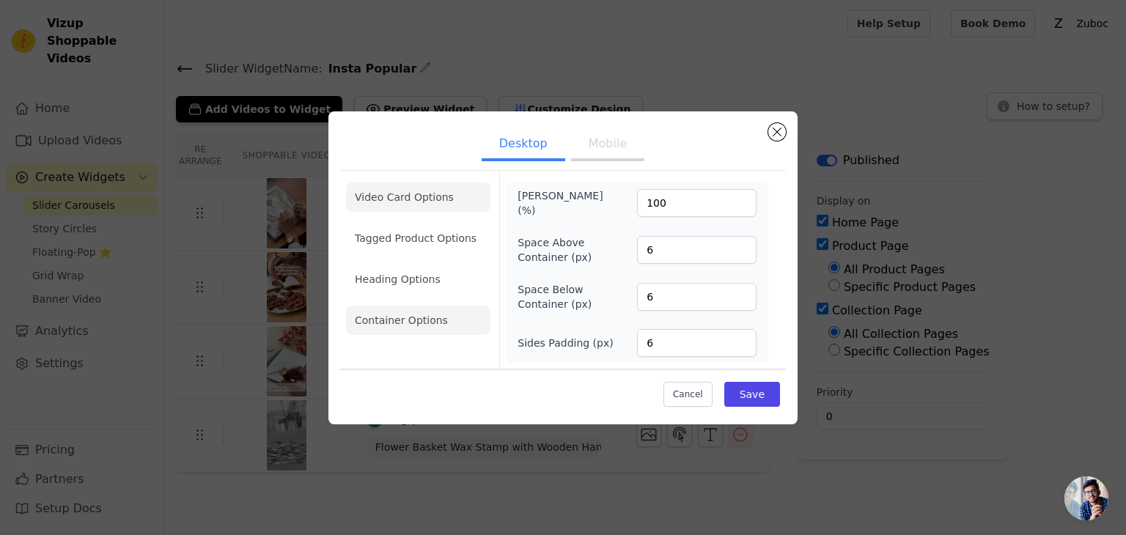
click at [397, 224] on li "Video Card Options" at bounding box center [418, 238] width 144 height 29
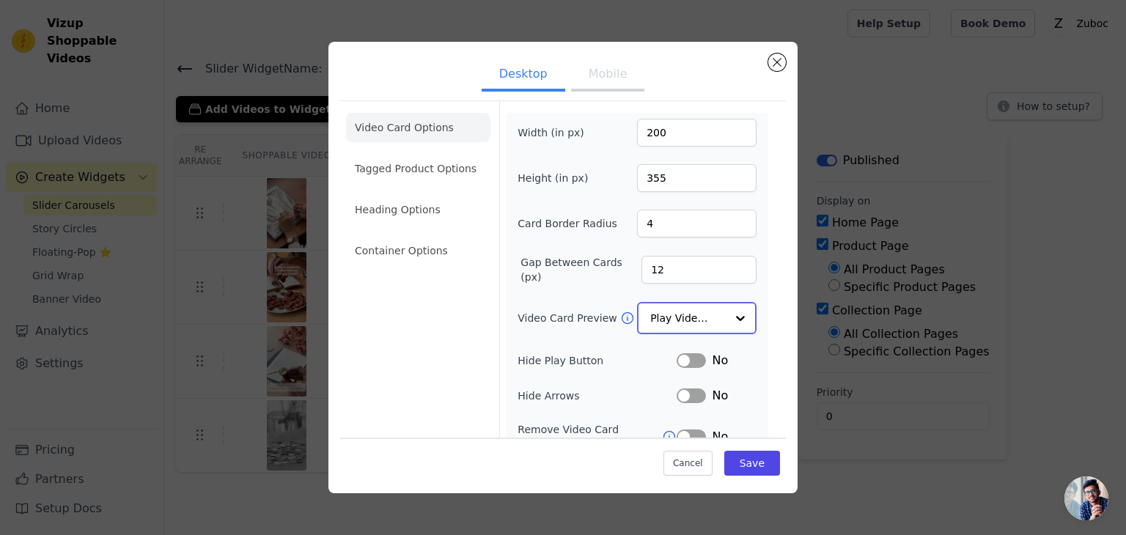
click at [686, 323] on input "Video Card Preview" at bounding box center [688, 318] width 76 height 29
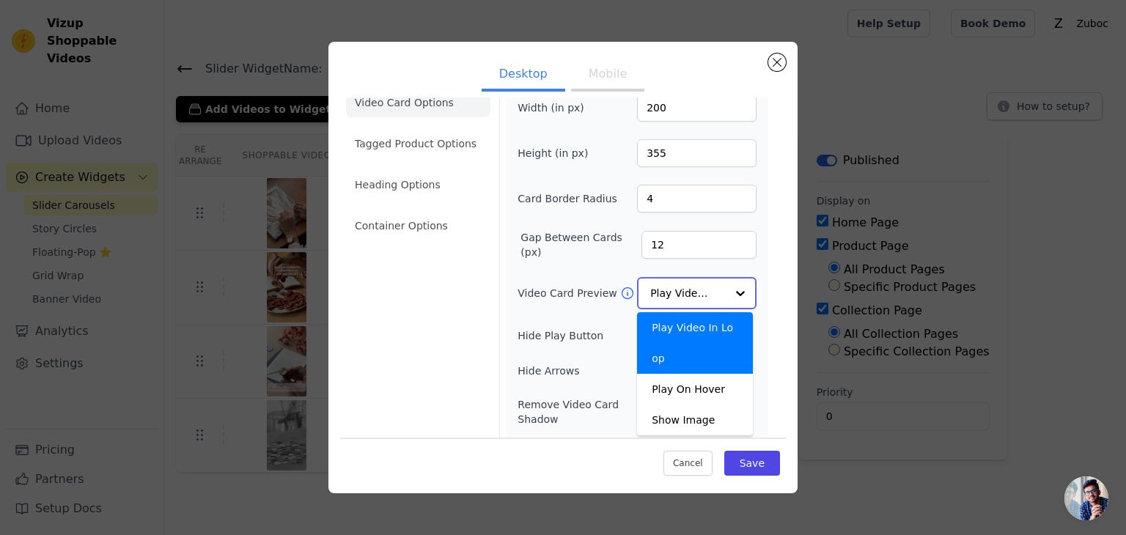
scroll to position [9, 0]
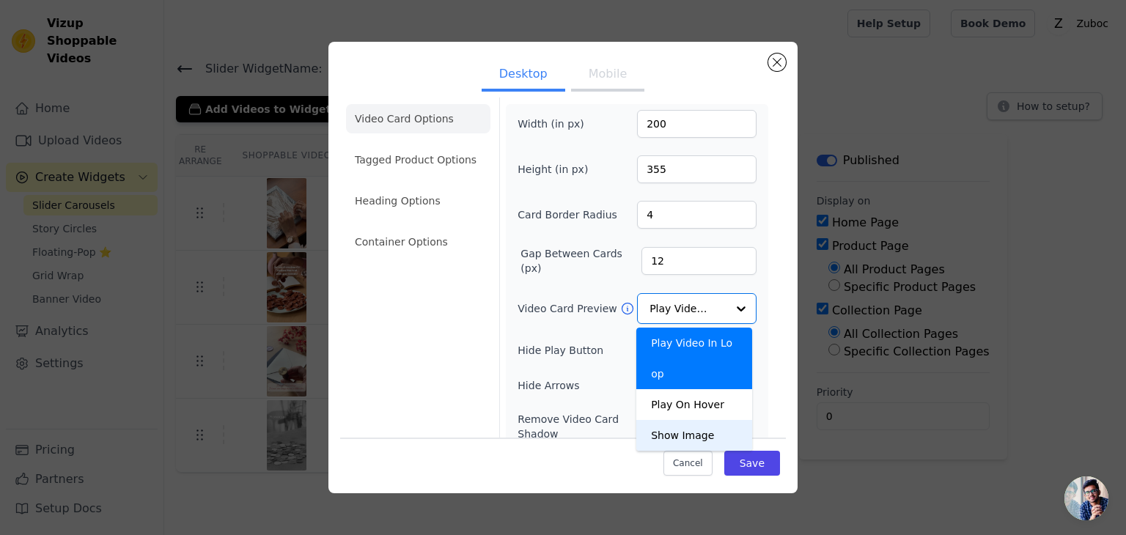
click at [506, 335] on div "Width (in px) 200 Height (in px) 355 Card Border Radius 4 Gap Between Cards (px…" at bounding box center [637, 328] width 262 height 449
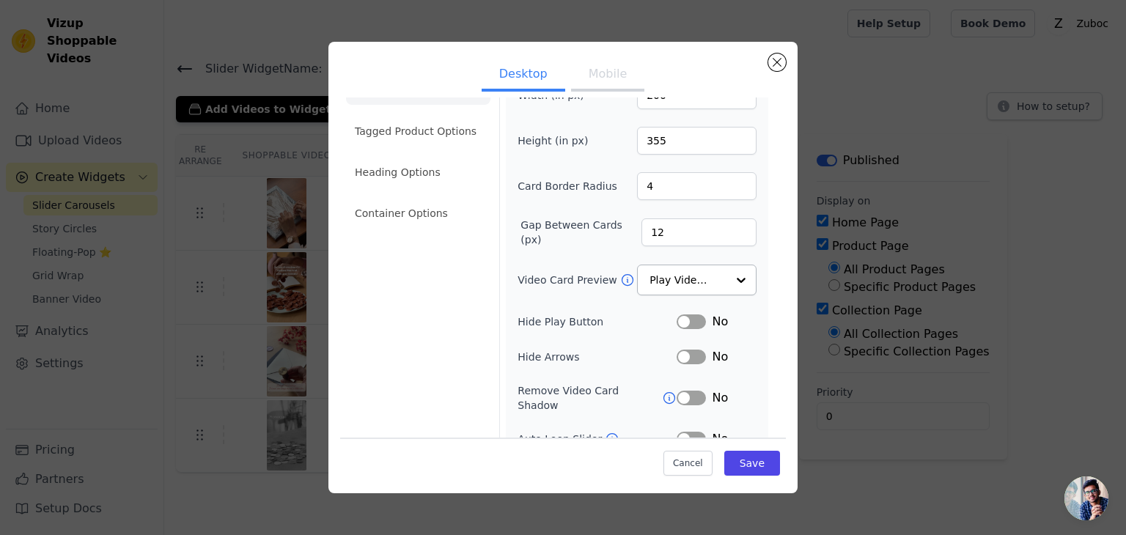
scroll to position [0, 0]
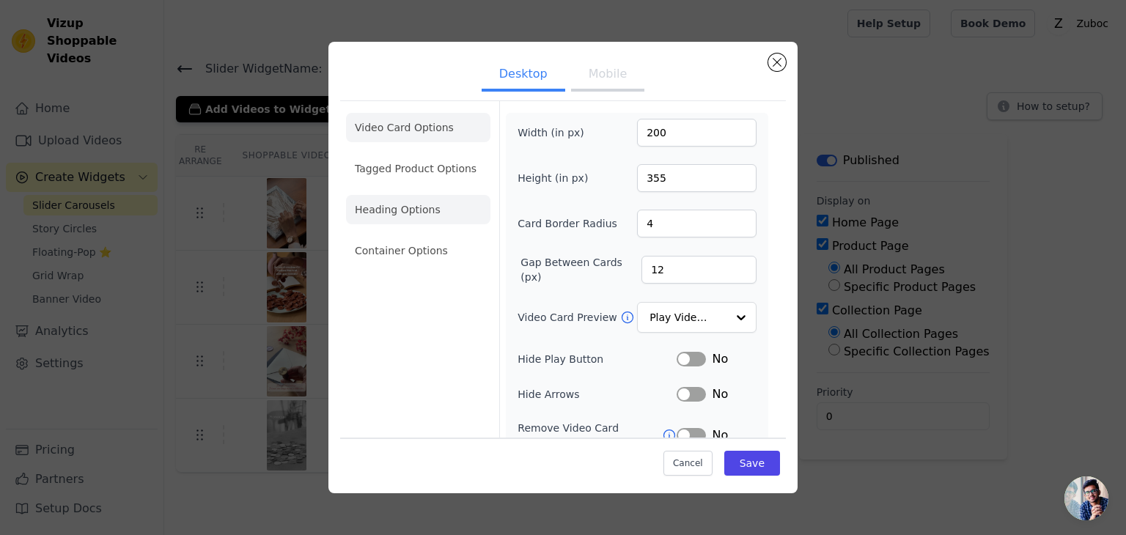
click at [390, 212] on li "Heading Options" at bounding box center [418, 209] width 144 height 29
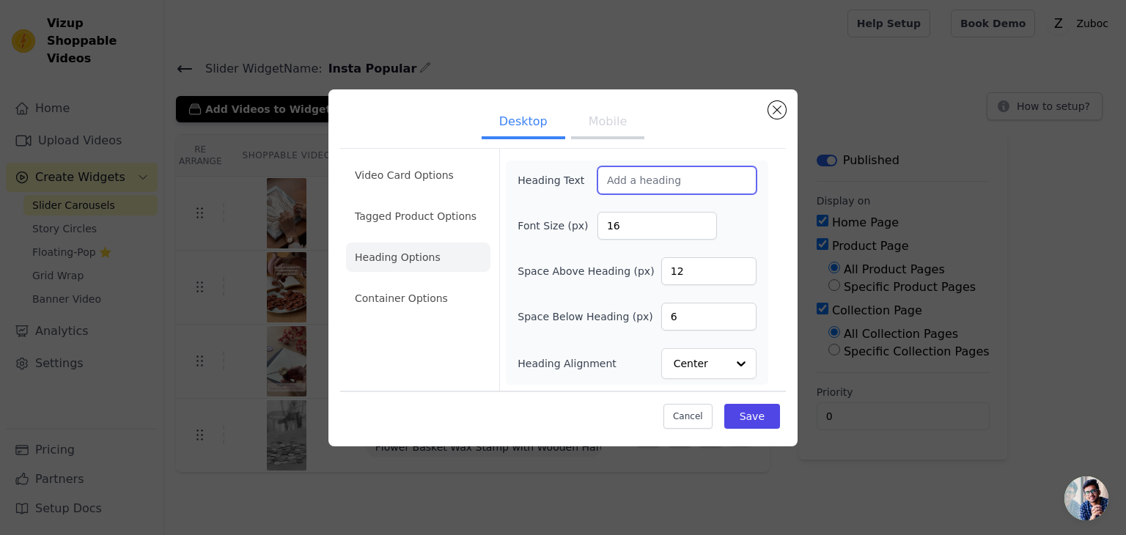
click at [651, 175] on input "Heading Text" at bounding box center [677, 180] width 159 height 28
paste input "monogram-builder-section""
click at [651, 175] on input "monogram-builder-section"" at bounding box center [677, 180] width 159 height 28
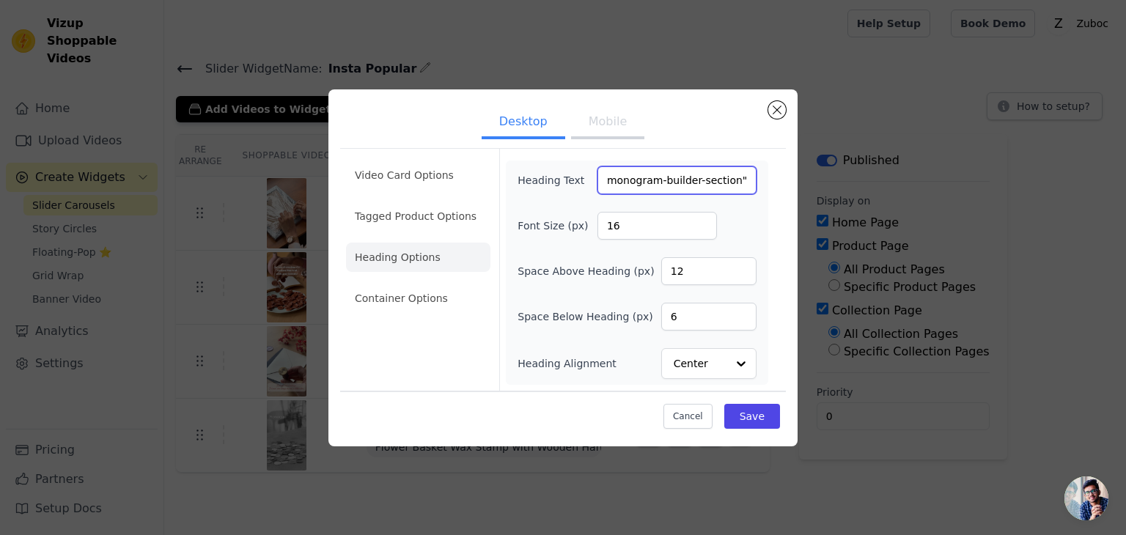
click at [651, 175] on input "monogram-builder-section"" at bounding box center [677, 180] width 159 height 28
paste input "Insta Popular"
type input "Insta Popular"
click at [638, 227] on input "16" at bounding box center [658, 226] width 120 height 28
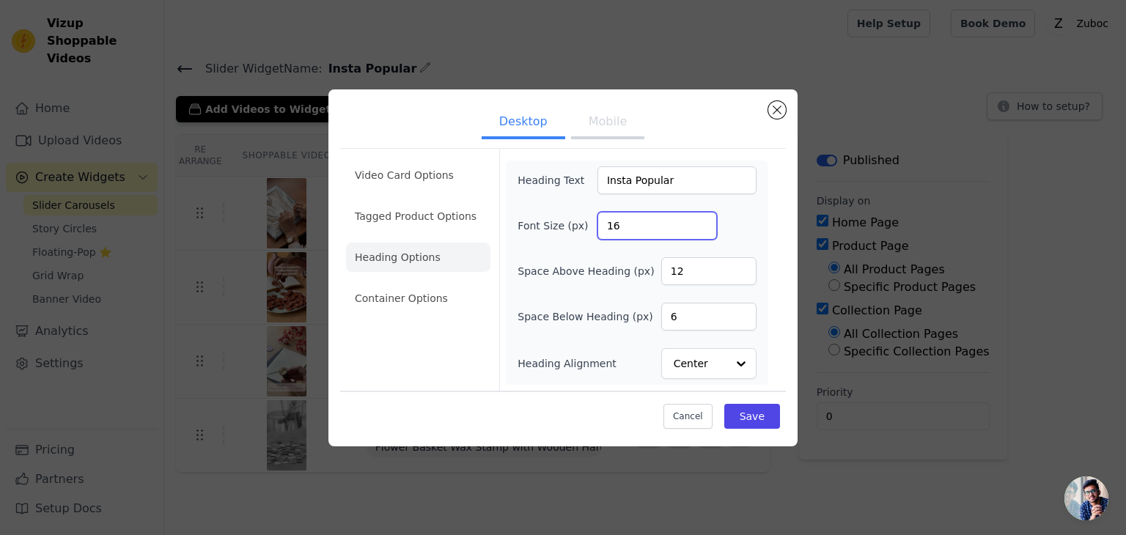
click at [638, 227] on input "16" at bounding box center [658, 226] width 120 height 28
type input "48"
click at [750, 414] on button "Save" at bounding box center [752, 416] width 56 height 25
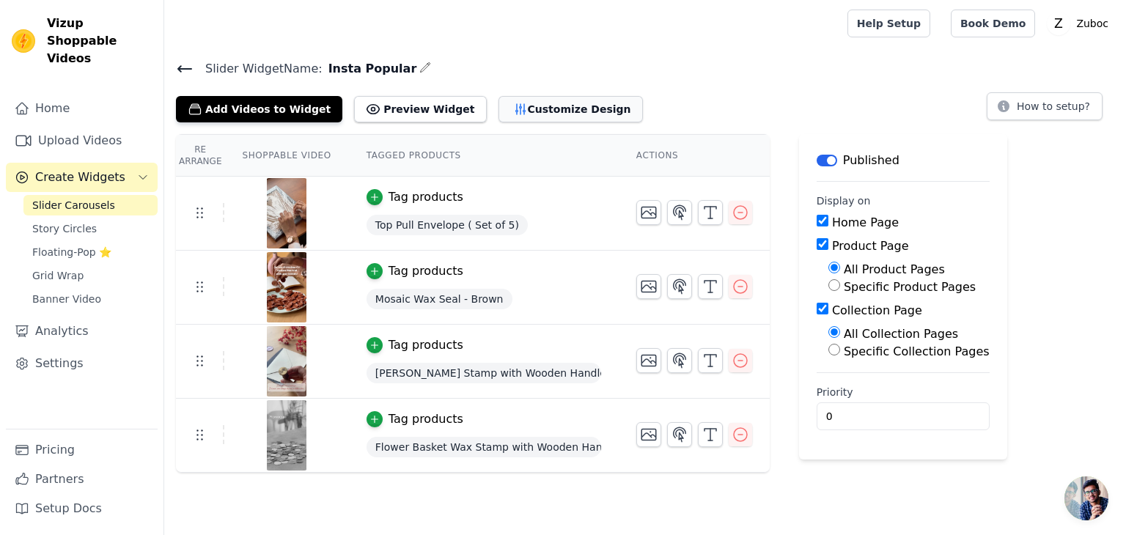
click at [499, 100] on button "Customize Design" at bounding box center [571, 109] width 144 height 26
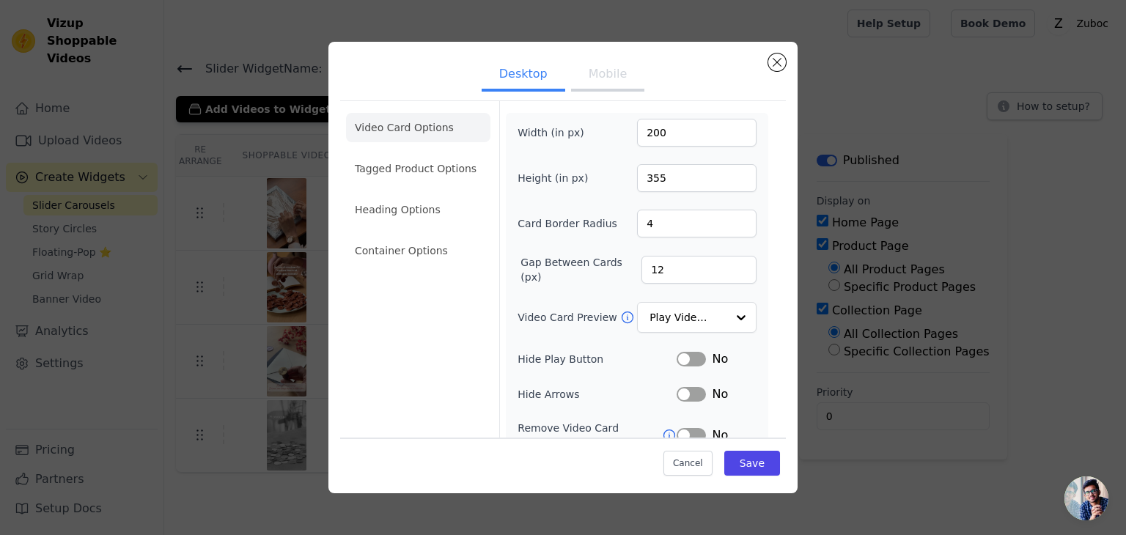
click at [598, 84] on button "Mobile" at bounding box center [607, 75] width 73 height 32
click at [519, 78] on button "Desktop" at bounding box center [524, 75] width 84 height 32
click at [686, 317] on input "Video Card Preview" at bounding box center [688, 318] width 76 height 29
click at [577, 347] on div "Width (in px) 200 Height (in px) 355 Card Border Radius 4 Gap Between Cards (px…" at bounding box center [637, 337] width 239 height 437
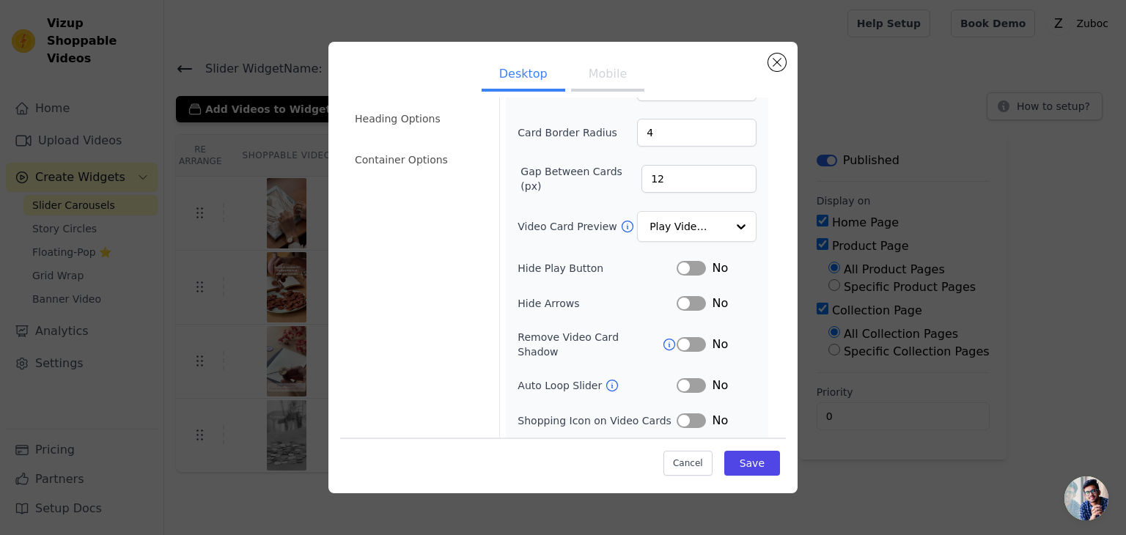
scroll to position [94, 0]
click at [677, 221] on input "Video Card Preview" at bounding box center [688, 224] width 76 height 29
click at [565, 225] on label "Video Card Preview" at bounding box center [569, 223] width 102 height 15
click at [650, 225] on input "Video Card Preview" at bounding box center [688, 224] width 76 height 29
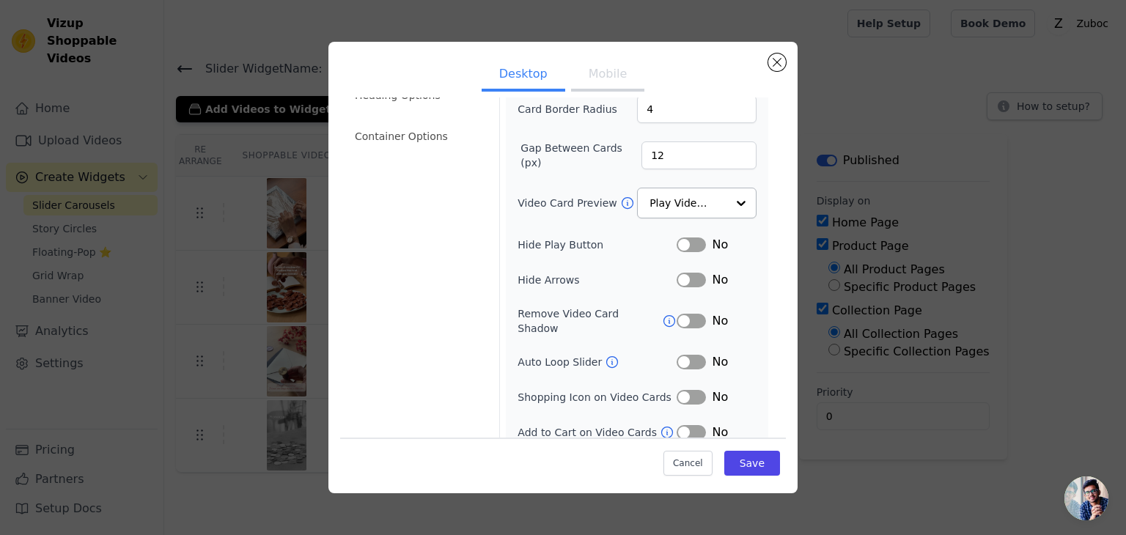
scroll to position [0, 0]
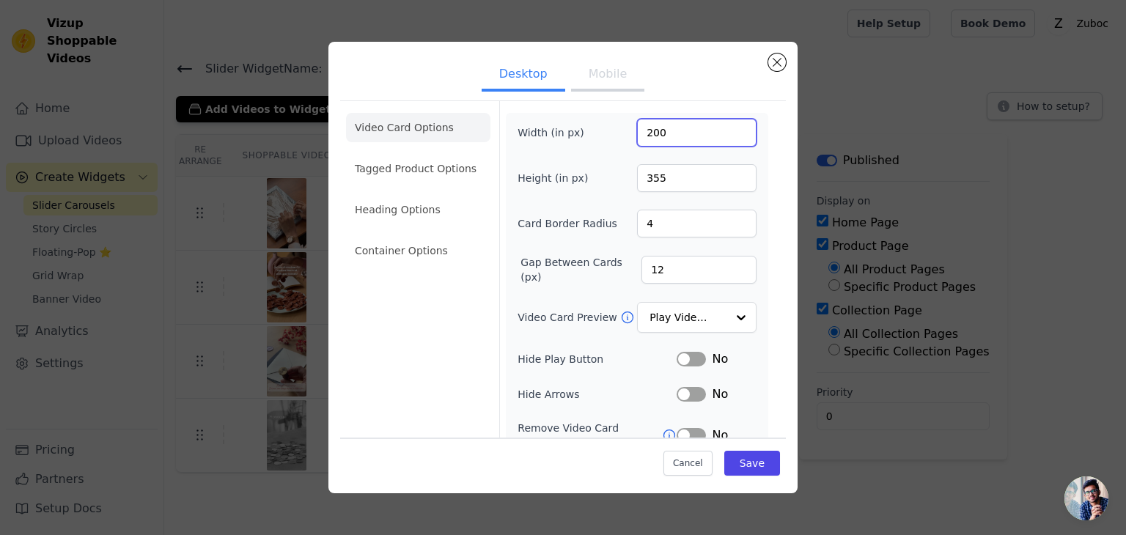
click at [648, 128] on input "200" at bounding box center [697, 133] width 120 height 28
type input "320"
click at [655, 178] on input "355" at bounding box center [697, 178] width 120 height 28
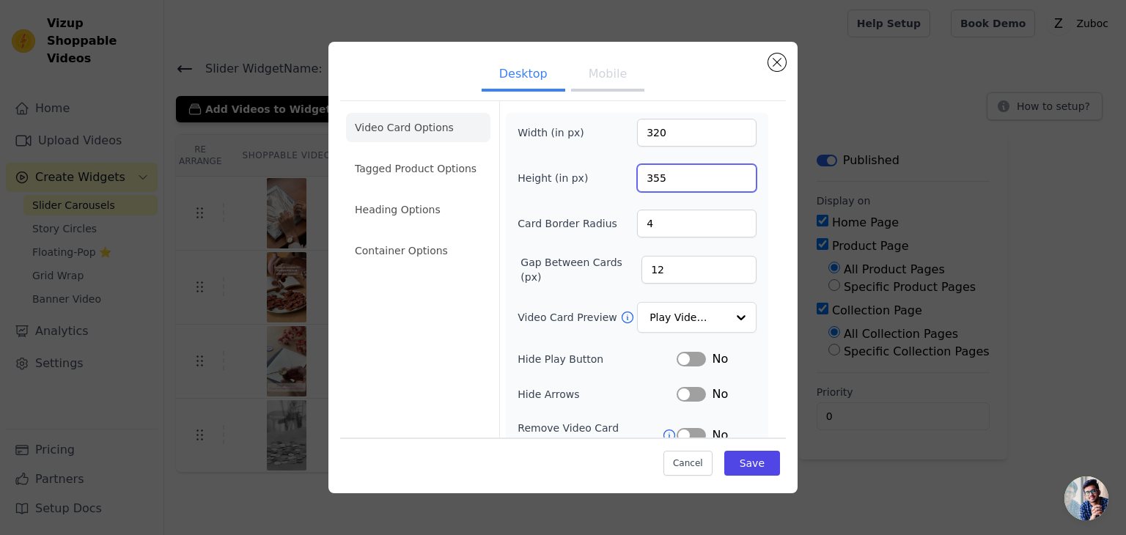
click at [655, 178] on input "355" at bounding box center [697, 178] width 120 height 28
type input "580"
click at [755, 455] on button "Save" at bounding box center [752, 463] width 56 height 25
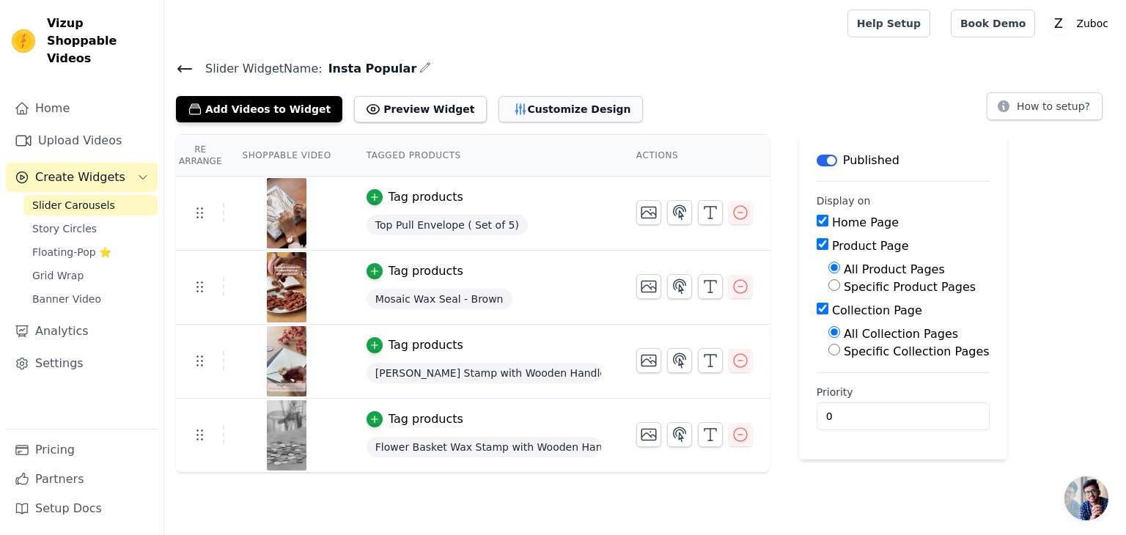
click at [529, 97] on button "Customize Design" at bounding box center [571, 109] width 144 height 26
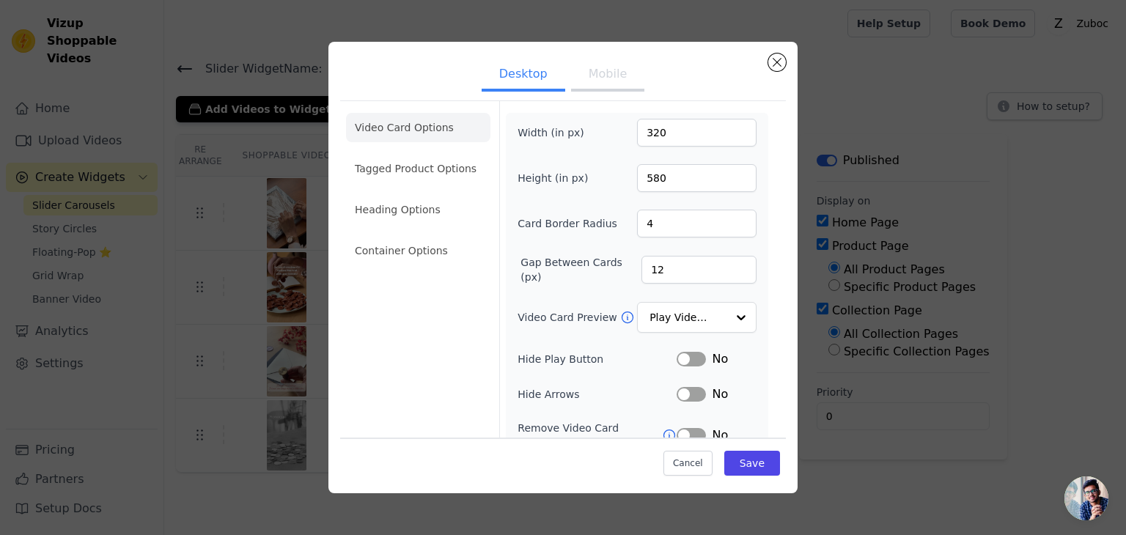
click at [610, 80] on button "Mobile" at bounding box center [607, 75] width 73 height 32
click at [658, 124] on input "320" at bounding box center [697, 133] width 120 height 28
type input "200"
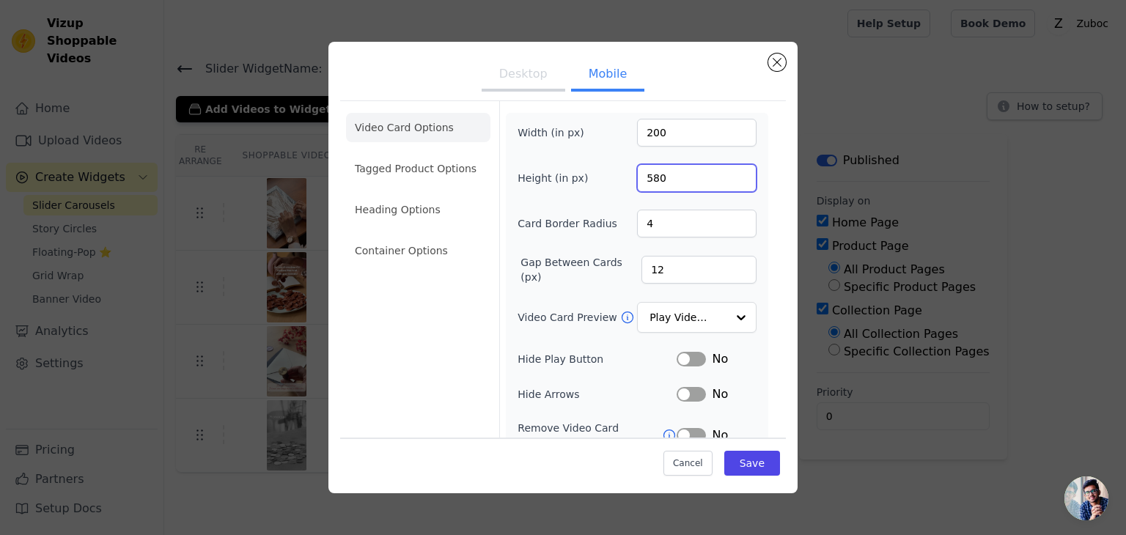
click at [640, 177] on input "580" at bounding box center [697, 178] width 120 height 28
type input "450"
click at [746, 469] on button "Save" at bounding box center [752, 463] width 56 height 25
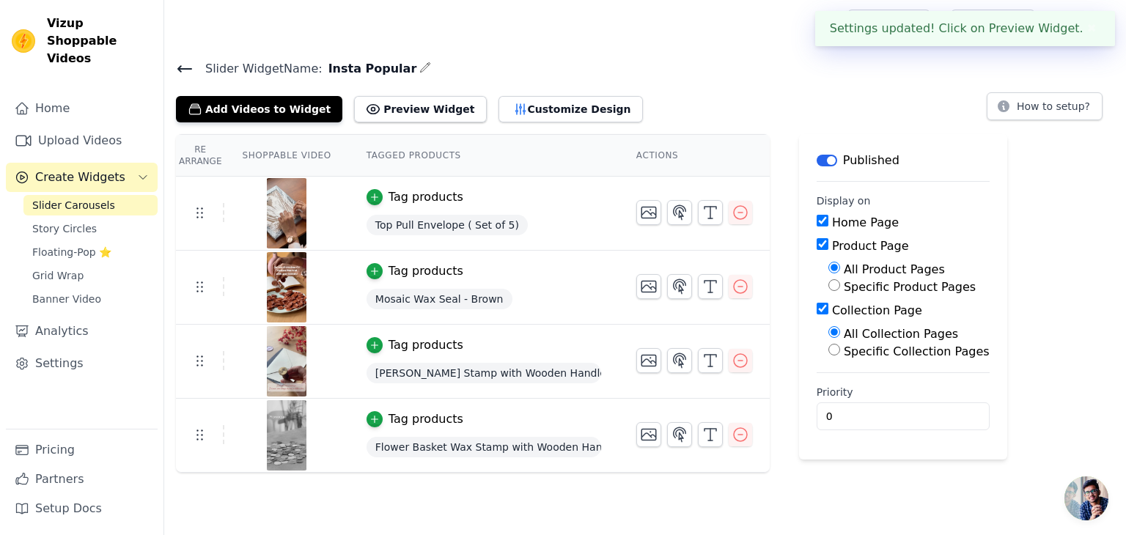
click at [649, 134] on table "Re Arrange Shoppable Video Tagged Products Actions Tag products Top Pull Envelo…" at bounding box center [473, 303] width 594 height 338
click at [557, 120] on button "Customize Design" at bounding box center [571, 109] width 144 height 26
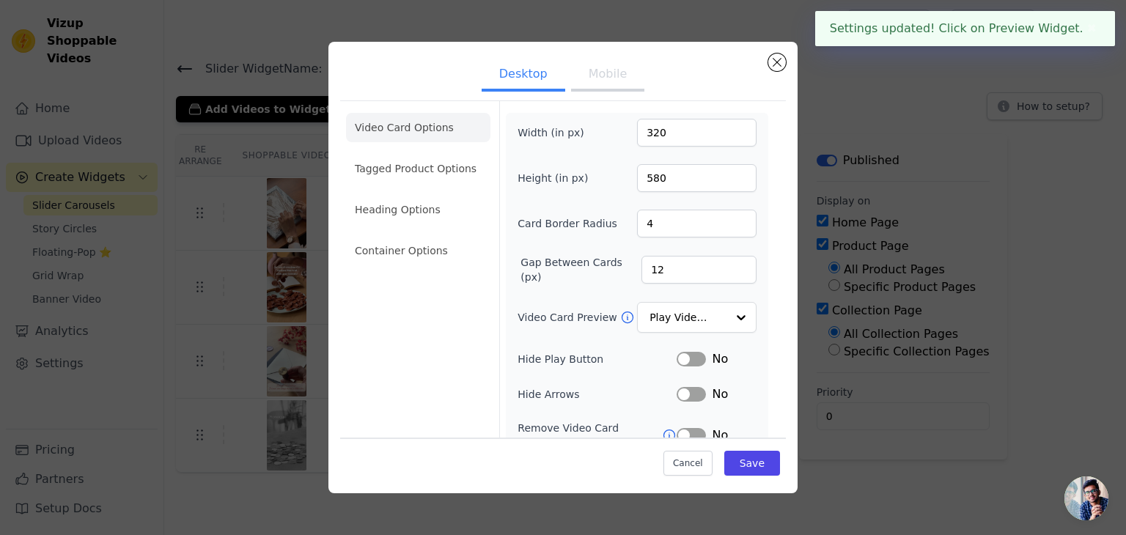
click at [604, 81] on button "Mobile" at bounding box center [607, 75] width 73 height 32
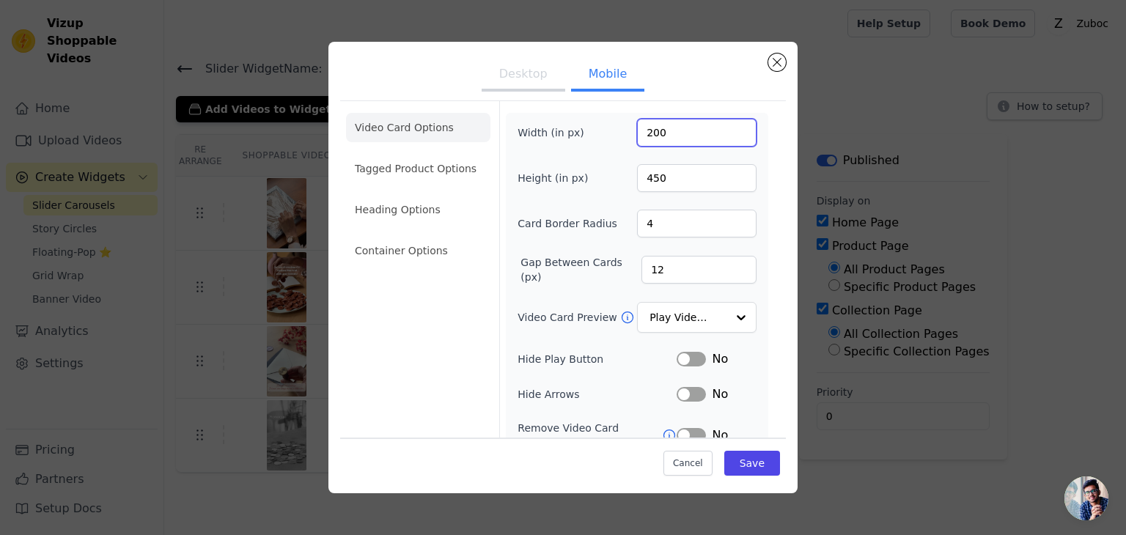
click at [651, 131] on input "200" at bounding box center [697, 133] width 120 height 28
type input "220"
click at [740, 467] on button "Save" at bounding box center [752, 463] width 56 height 25
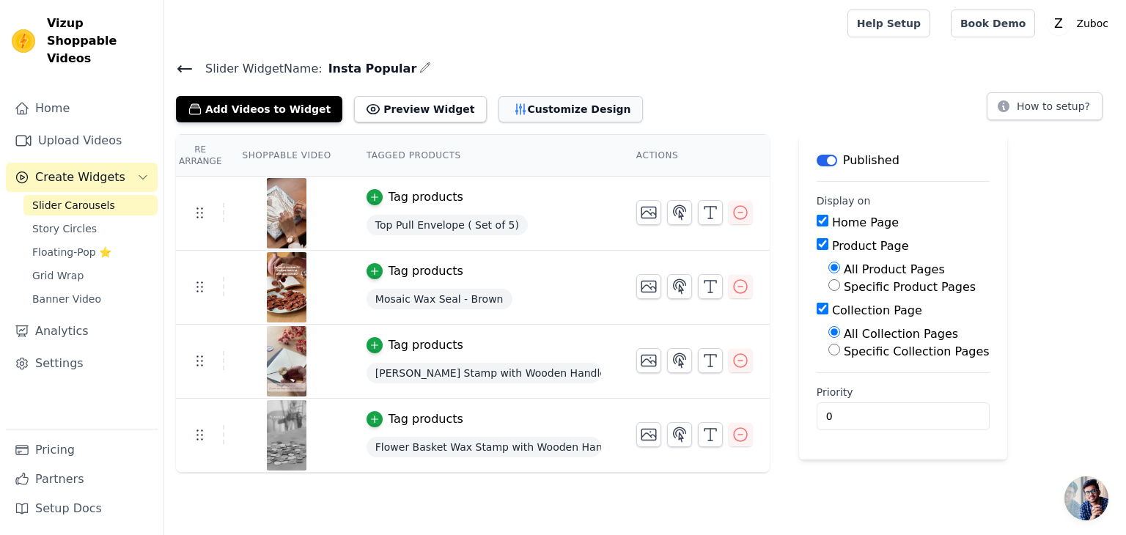
click at [544, 108] on button "Customize Design" at bounding box center [571, 109] width 144 height 26
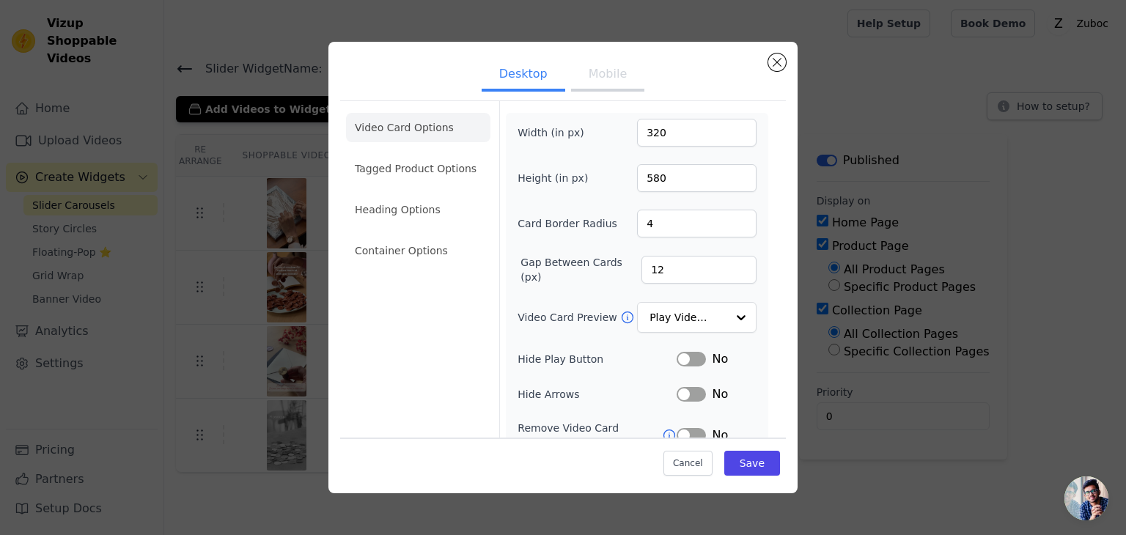
click at [618, 83] on button "Mobile" at bounding box center [607, 75] width 73 height 32
click at [674, 182] on input "450" at bounding box center [697, 178] width 120 height 28
type input "400"
click at [735, 458] on button "Save" at bounding box center [752, 463] width 56 height 25
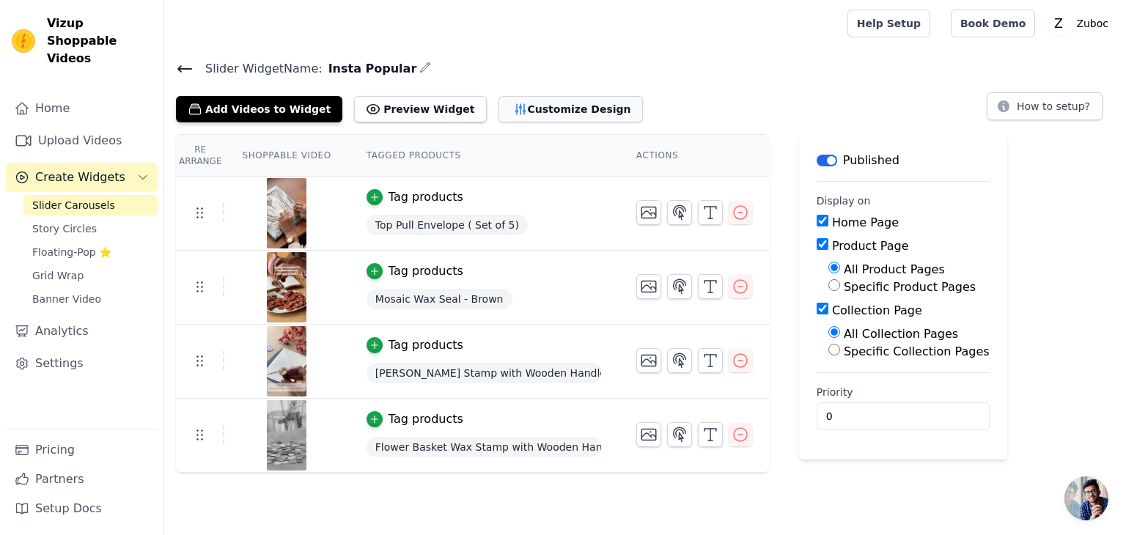
click at [513, 109] on icon "button" at bounding box center [520, 109] width 15 height 15
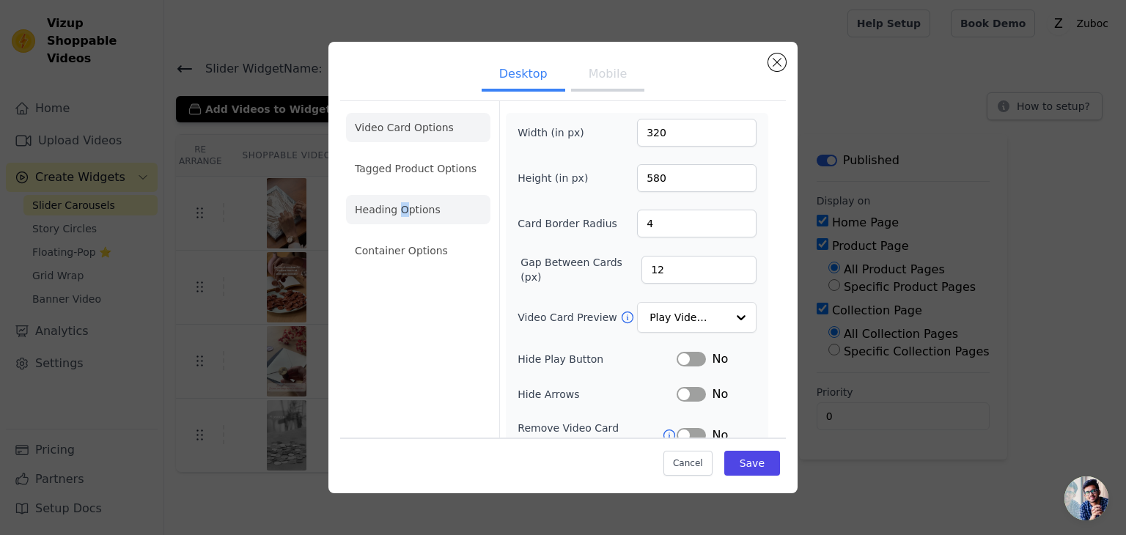
drag, startPoint x: 405, startPoint y: 228, endPoint x: 397, endPoint y: 203, distance: 26.2
click at [397, 203] on ul "Video Card Options Tagged Product Options Heading Options Container Options" at bounding box center [418, 189] width 144 height 164
click at [397, 203] on li "Heading Options" at bounding box center [418, 209] width 144 height 29
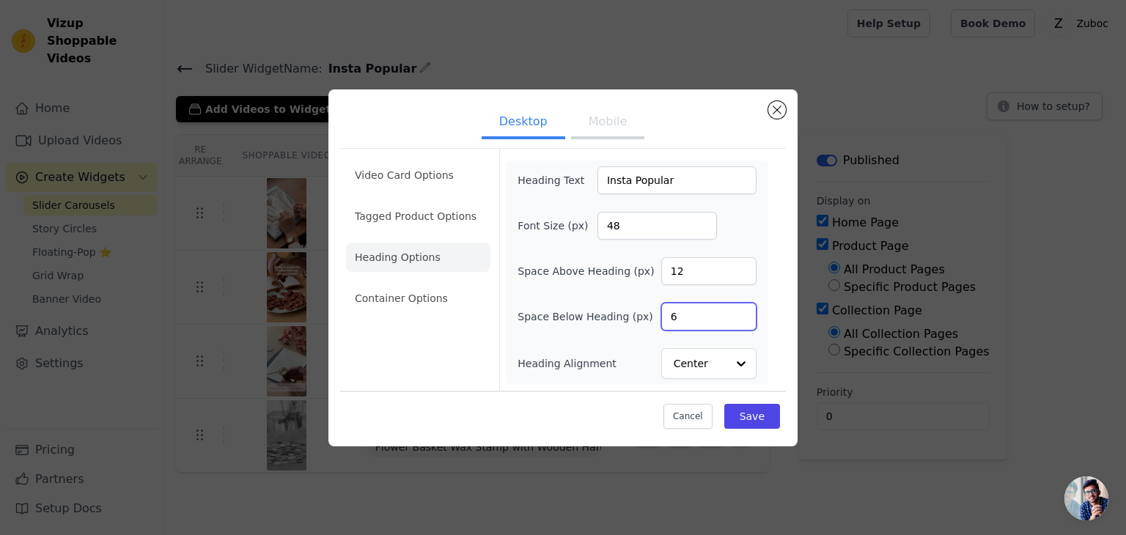
click at [672, 316] on input "6" at bounding box center [708, 317] width 95 height 28
click at [700, 309] on input "4" at bounding box center [708, 317] width 95 height 28
type input "18"
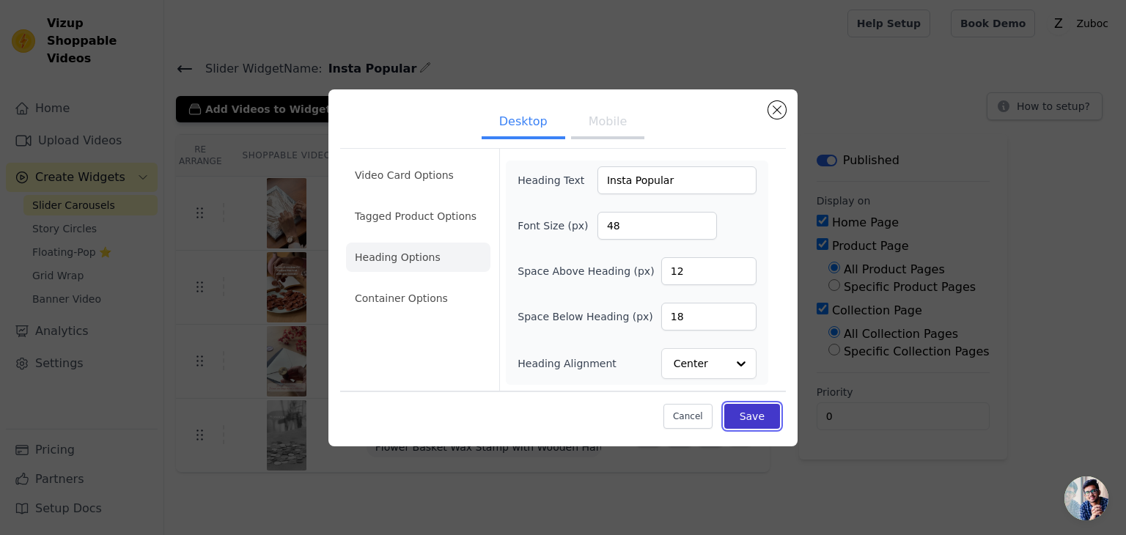
click at [758, 410] on button "Save" at bounding box center [752, 416] width 56 height 25
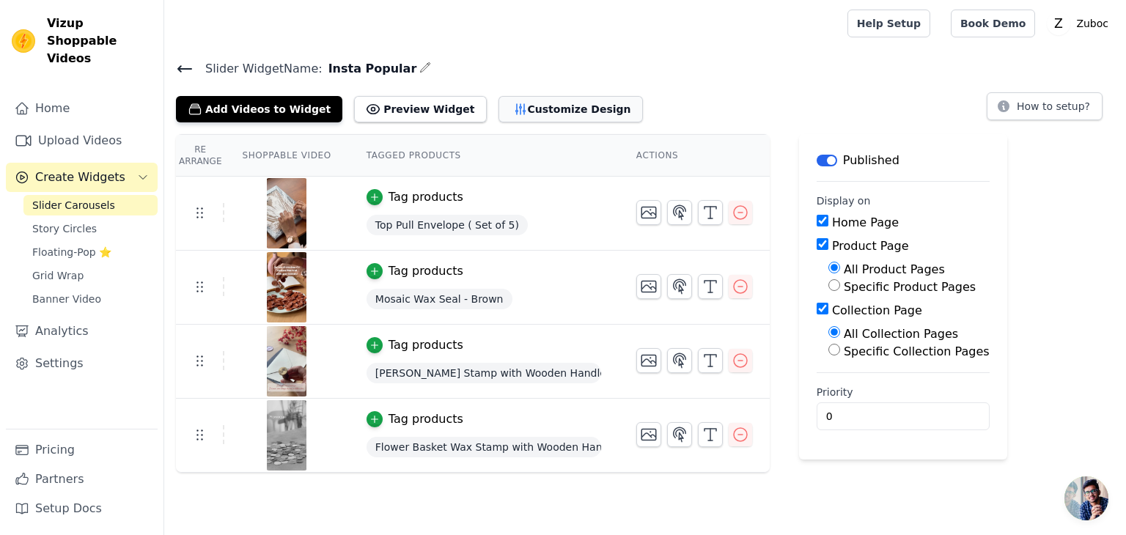
click at [499, 104] on button "Customize Design" at bounding box center [571, 109] width 144 height 26
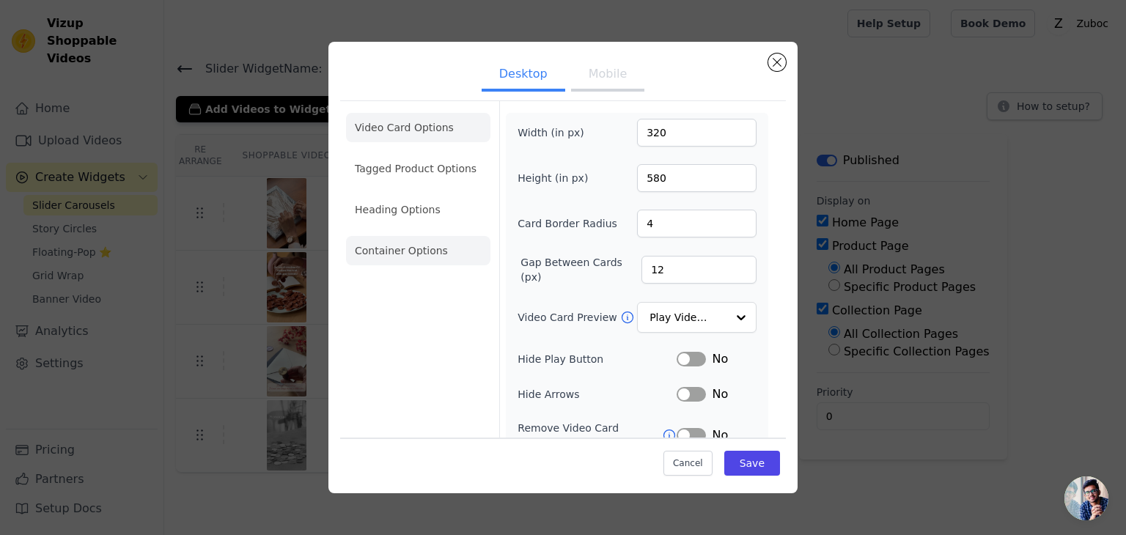
click at [416, 253] on li "Container Options" at bounding box center [418, 250] width 144 height 29
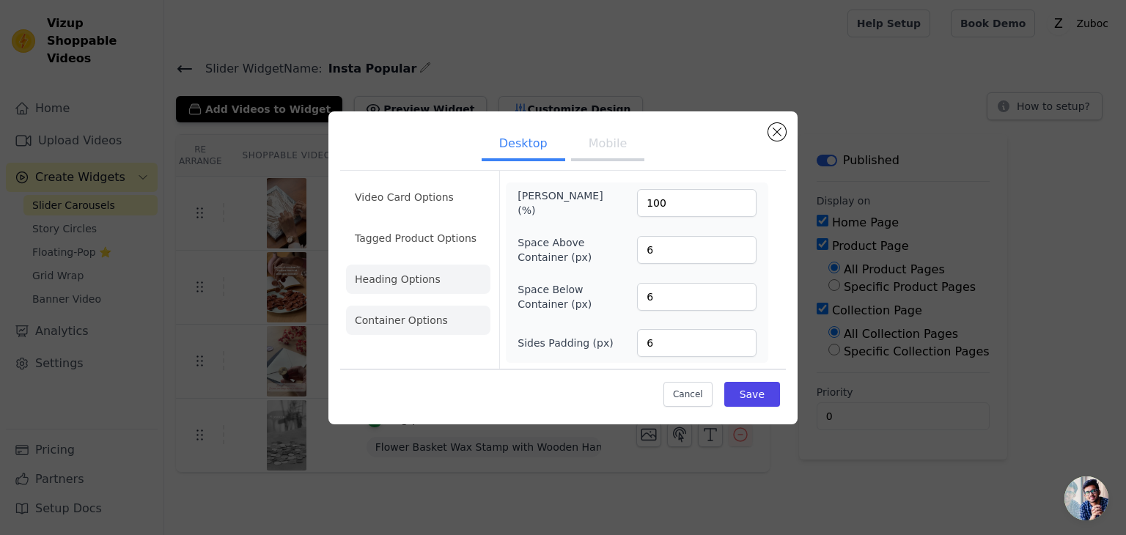
click at [422, 272] on li "Heading Options" at bounding box center [418, 279] width 144 height 29
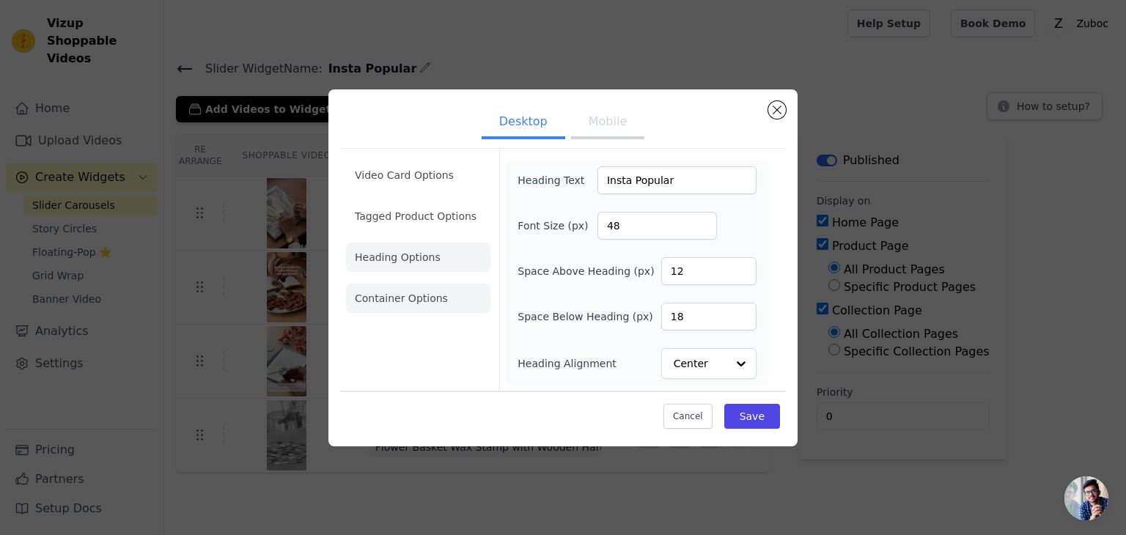
click at [444, 285] on li "Container Options" at bounding box center [418, 298] width 144 height 29
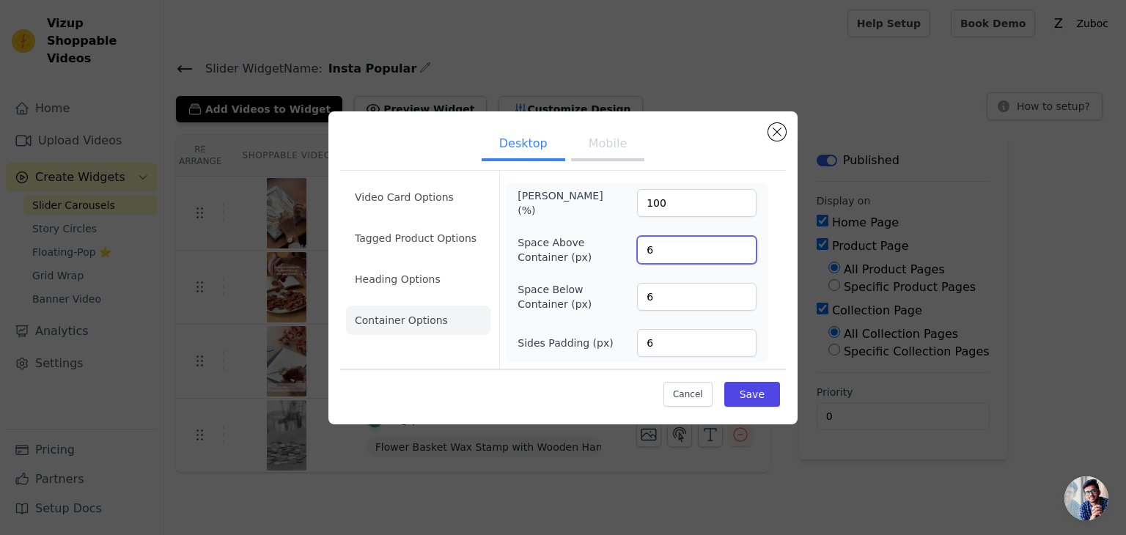
click at [645, 253] on input "6" at bounding box center [697, 250] width 120 height 28
click at [648, 251] on input "6" at bounding box center [697, 250] width 120 height 28
type input "40"
click at [738, 386] on button "Save" at bounding box center [752, 394] width 56 height 25
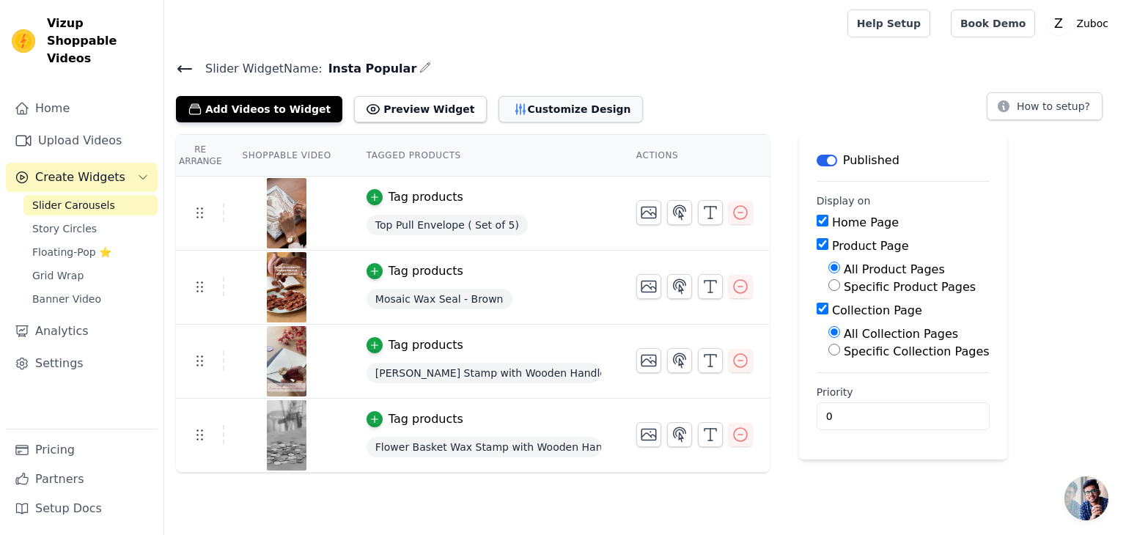
click at [513, 109] on button "Customize Design" at bounding box center [571, 109] width 144 height 26
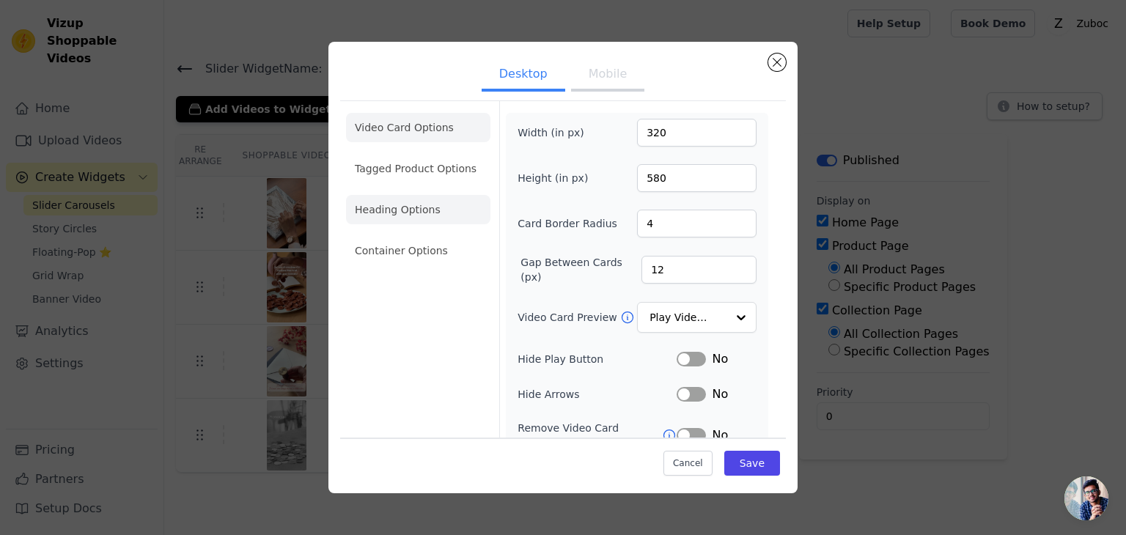
click at [400, 209] on li "Heading Options" at bounding box center [418, 209] width 144 height 29
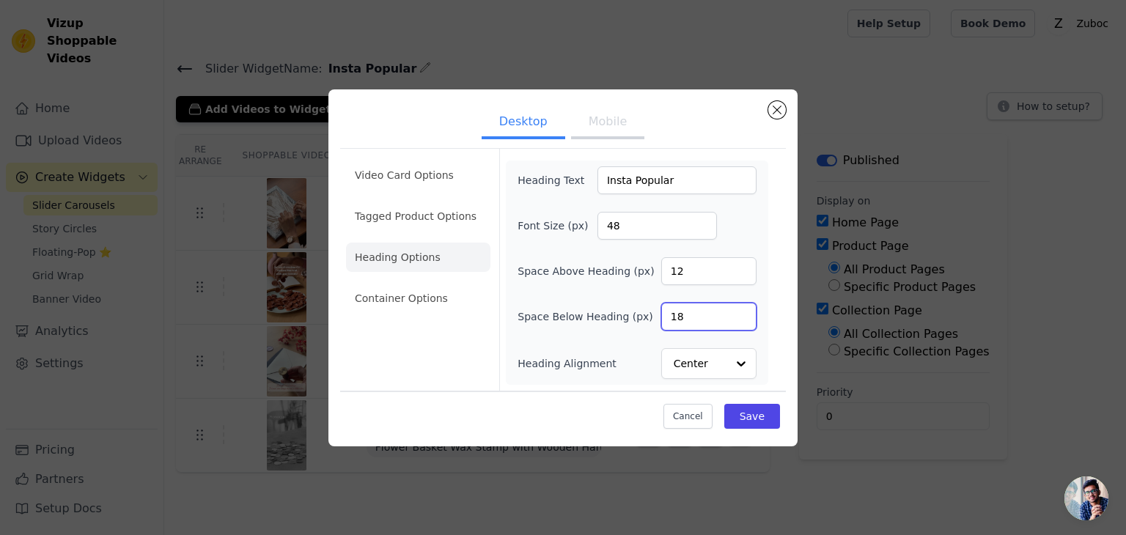
click at [692, 312] on input "18" at bounding box center [708, 317] width 95 height 28
type input "24"
click at [761, 414] on button "Save" at bounding box center [752, 416] width 56 height 25
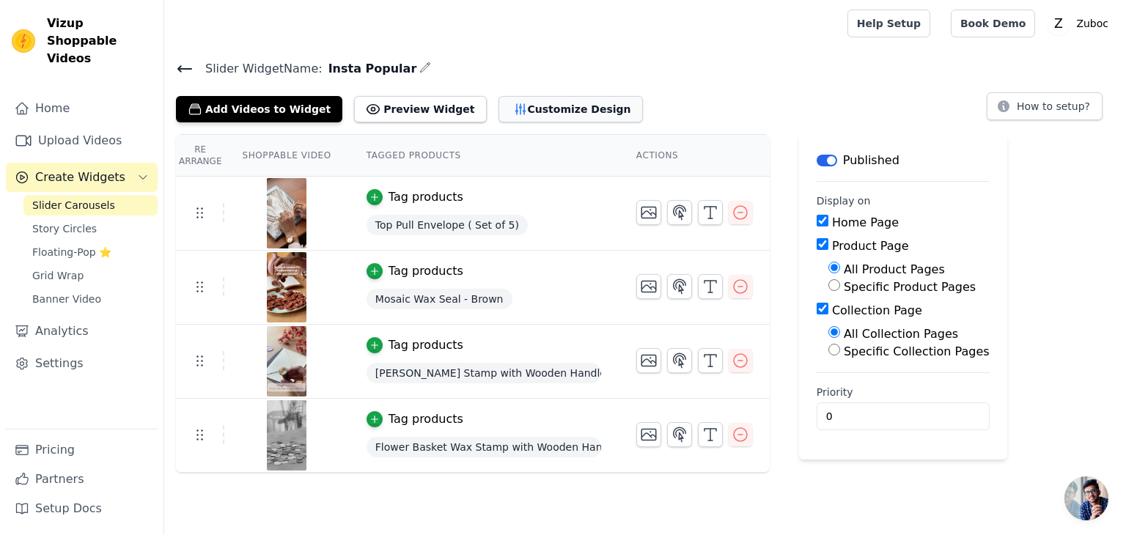
click at [499, 108] on button "Customize Design" at bounding box center [571, 109] width 144 height 26
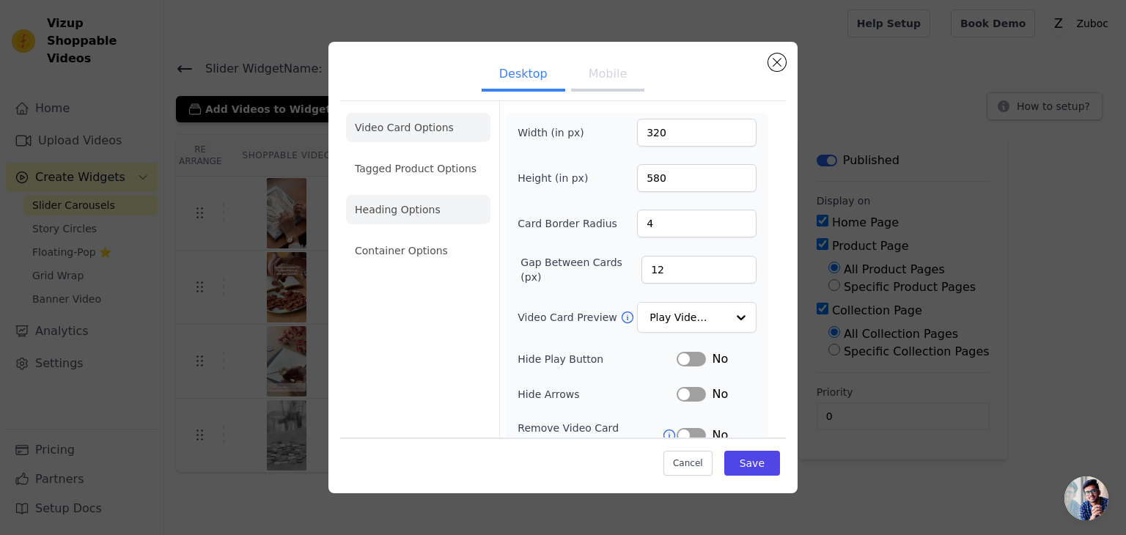
click at [404, 212] on li "Heading Options" at bounding box center [418, 209] width 144 height 29
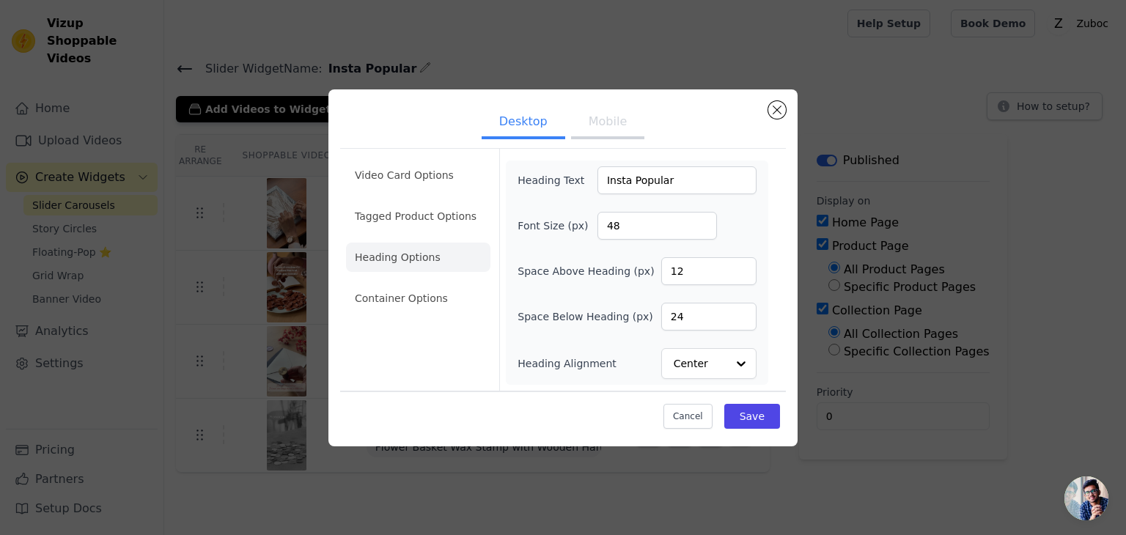
click at [598, 130] on button "Mobile" at bounding box center [607, 123] width 73 height 32
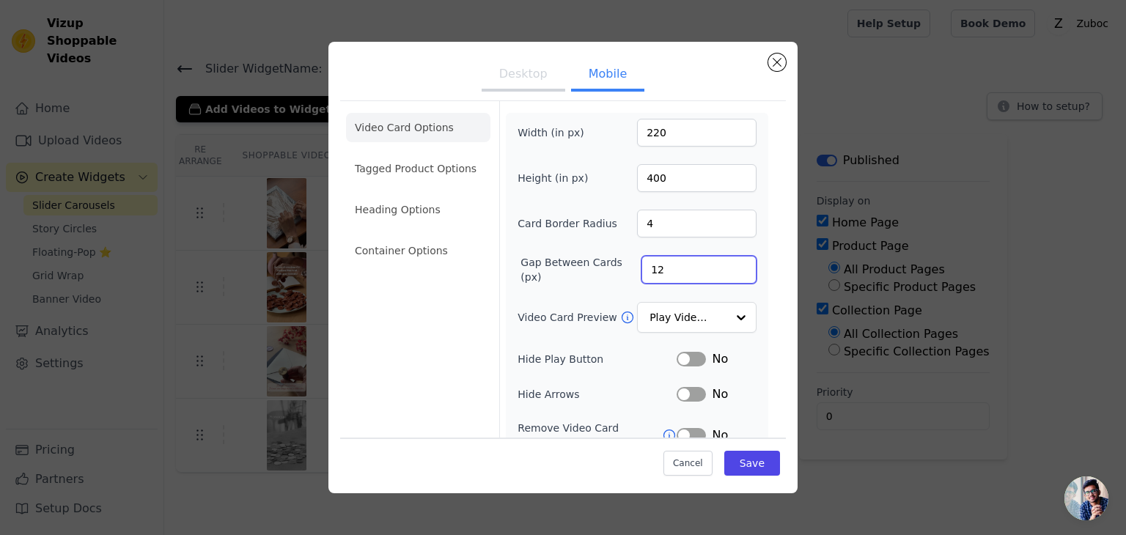
click at [645, 270] on input "12" at bounding box center [699, 270] width 115 height 28
type input "24"
click at [740, 464] on button "Save" at bounding box center [752, 463] width 56 height 25
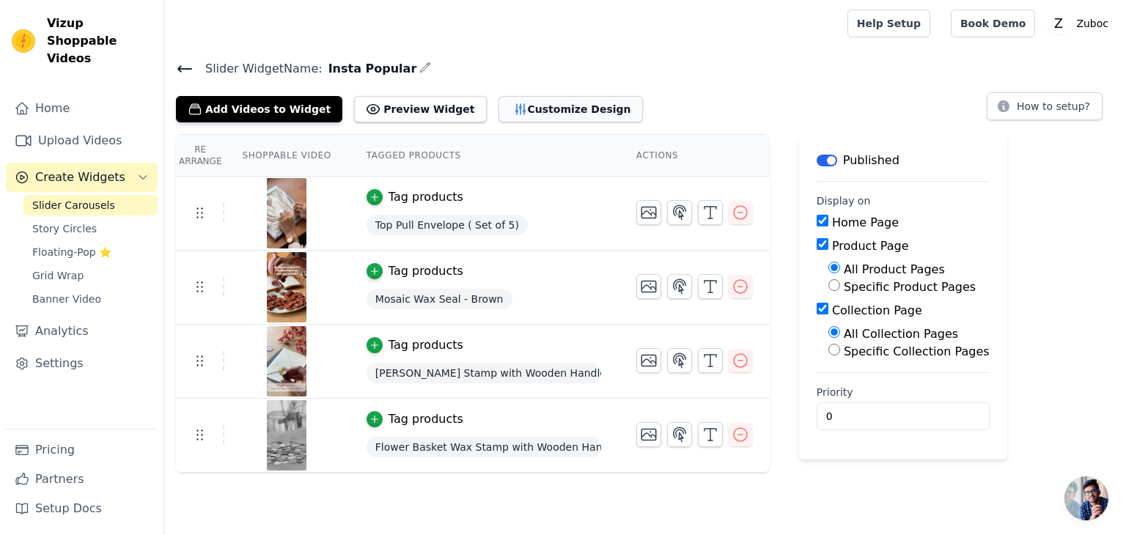
click at [499, 103] on button "Customize Design" at bounding box center [571, 109] width 144 height 26
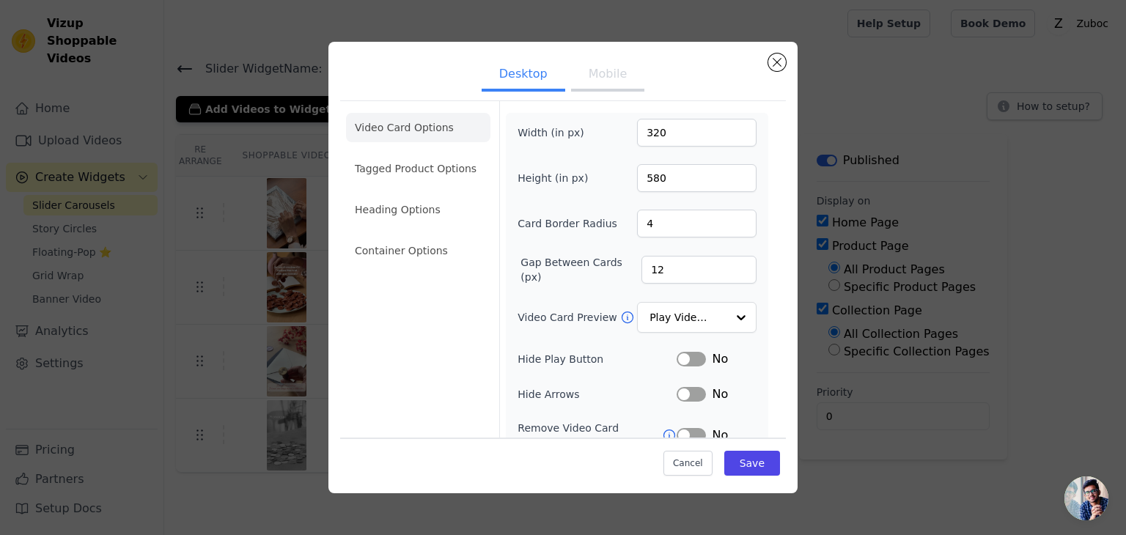
click at [581, 81] on button "Mobile" at bounding box center [607, 75] width 73 height 32
click at [415, 212] on li "Heading Options" at bounding box center [418, 209] width 144 height 29
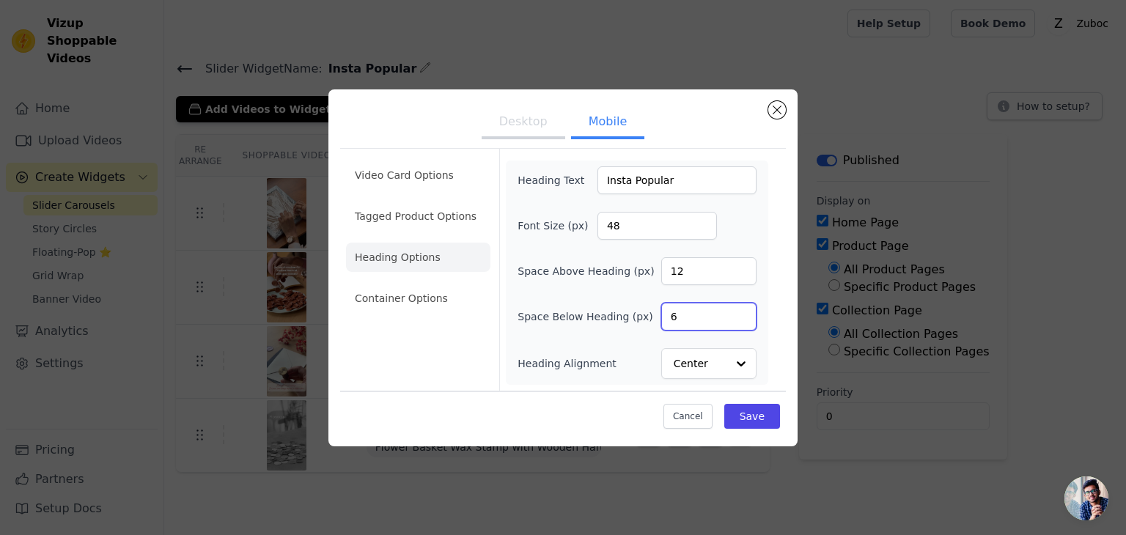
click at [673, 305] on input "6" at bounding box center [708, 317] width 95 height 28
type input "24"
click at [752, 411] on button "Save" at bounding box center [752, 416] width 56 height 25
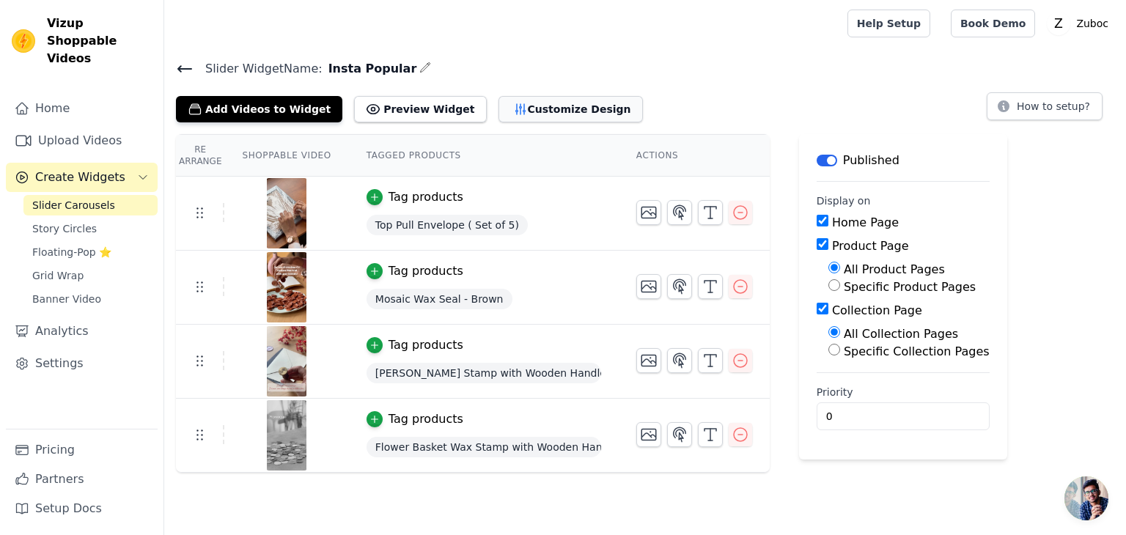
click at [499, 106] on button "Customize Design" at bounding box center [571, 109] width 144 height 26
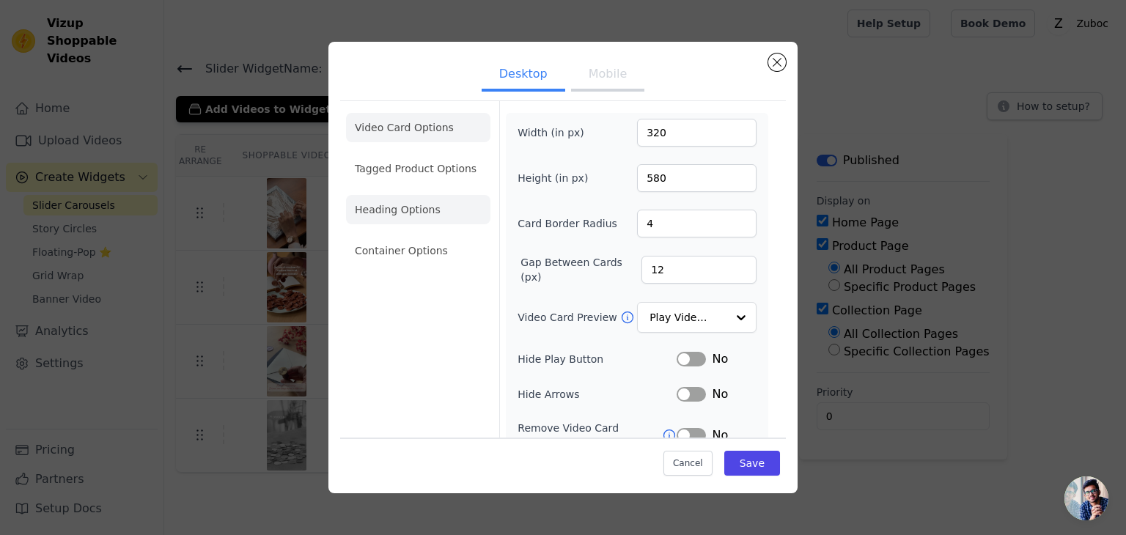
click at [431, 208] on li "Heading Options" at bounding box center [418, 209] width 144 height 29
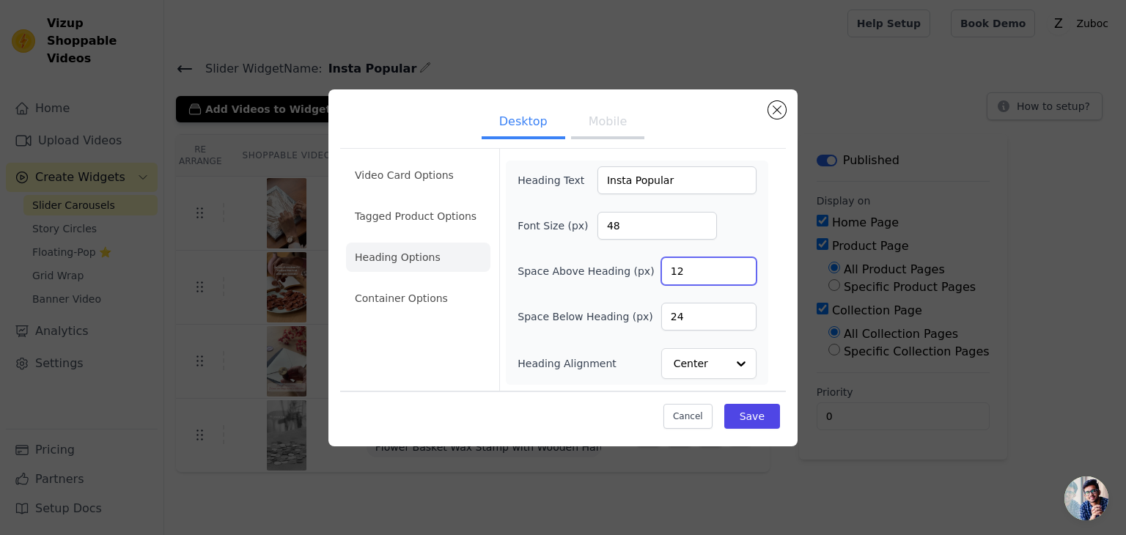
click at [699, 274] on input "12" at bounding box center [708, 271] width 95 height 28
type input "1"
type input "40"
click at [678, 268] on input "40" at bounding box center [708, 271] width 95 height 28
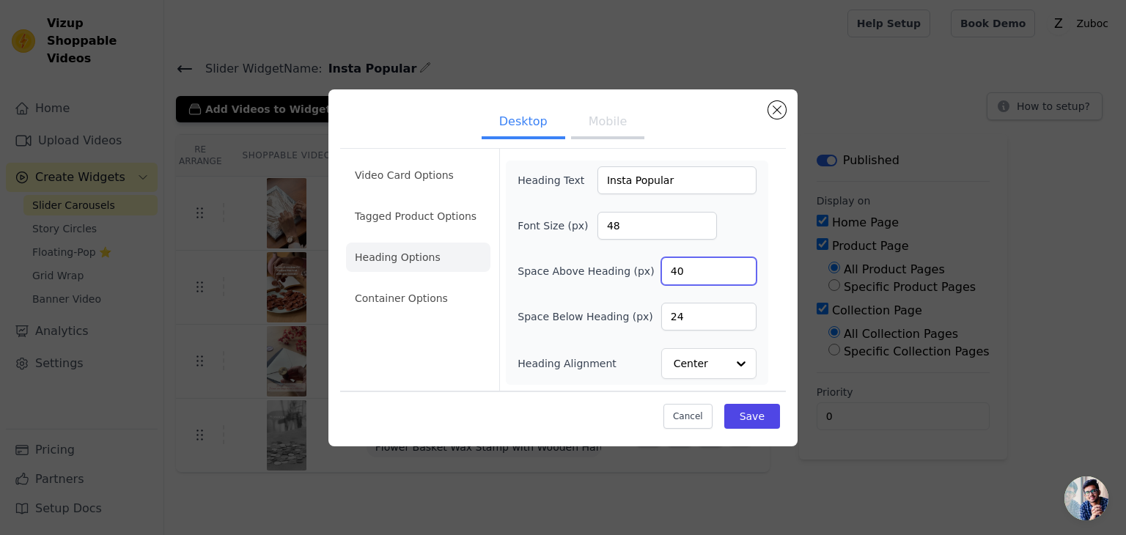
click at [678, 268] on input "40" at bounding box center [708, 271] width 95 height 28
click at [601, 125] on button "Mobile" at bounding box center [607, 123] width 73 height 32
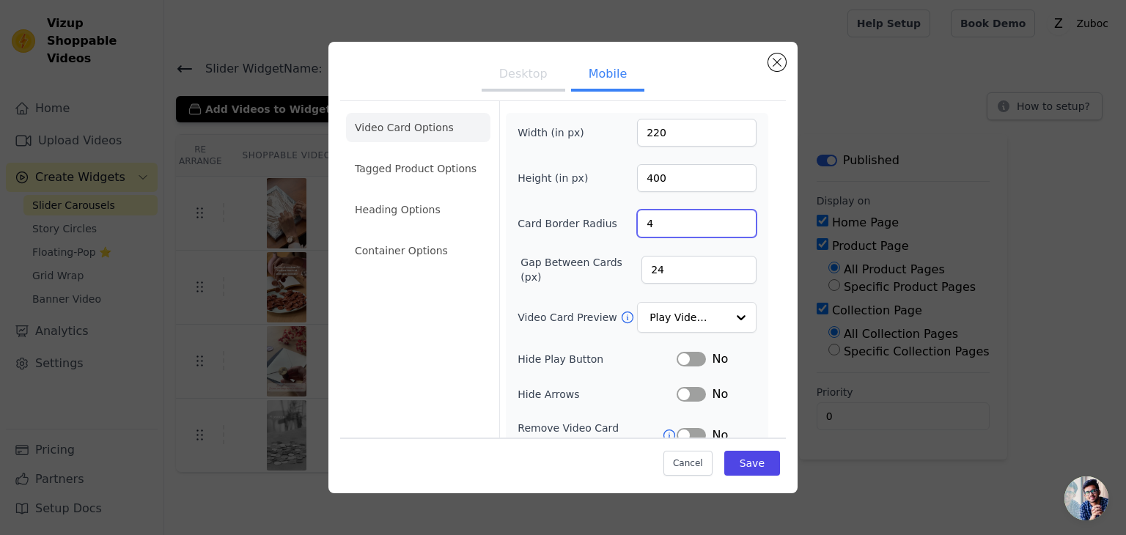
click at [658, 218] on input "4" at bounding box center [697, 224] width 120 height 28
click at [428, 197] on li "Heading Options" at bounding box center [418, 209] width 144 height 29
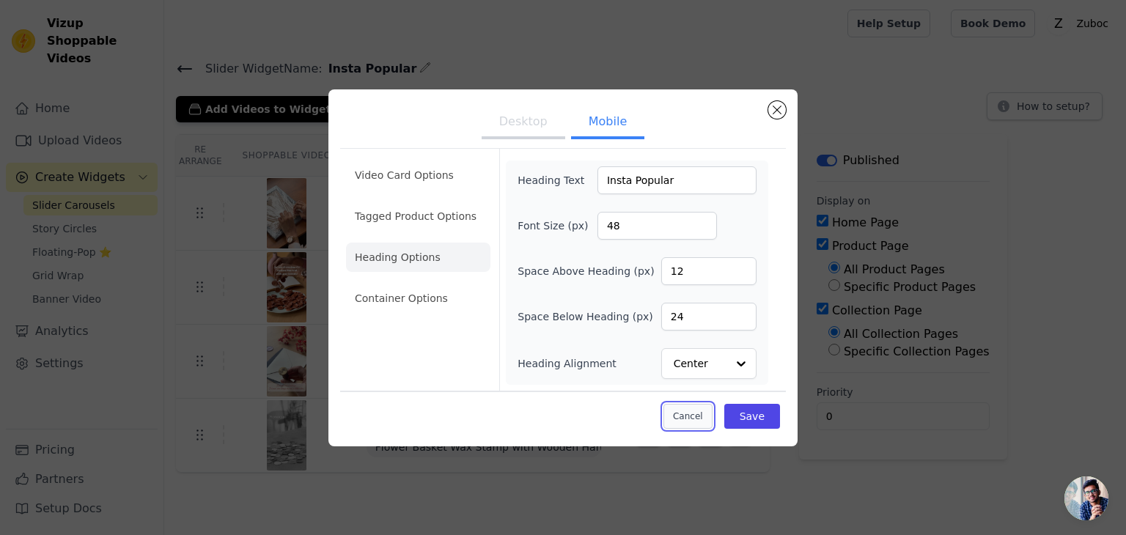
click at [694, 415] on button "Cancel" at bounding box center [688, 416] width 49 height 25
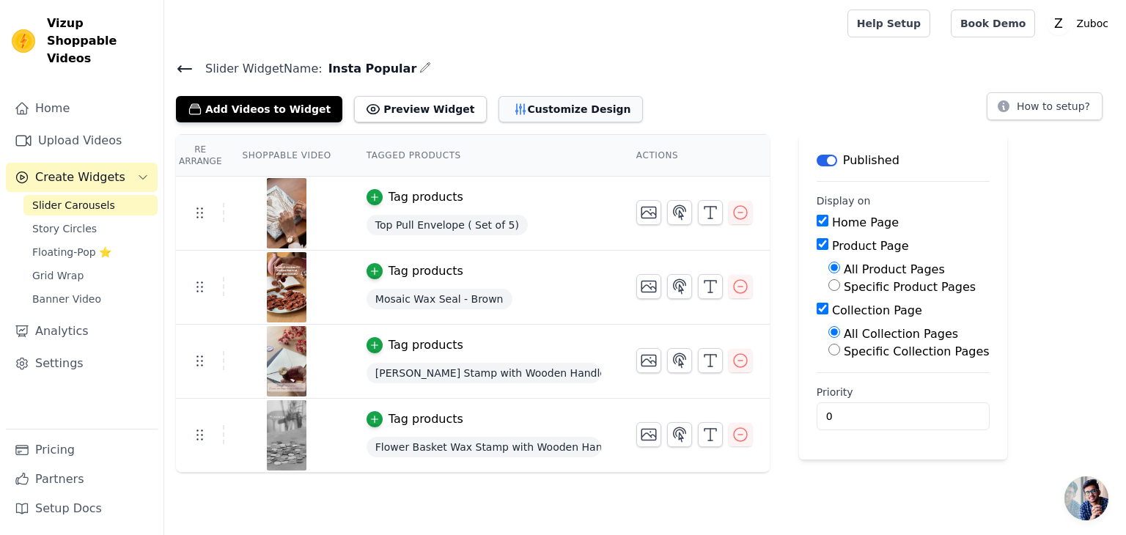
click at [522, 115] on button "Customize Design" at bounding box center [571, 109] width 144 height 26
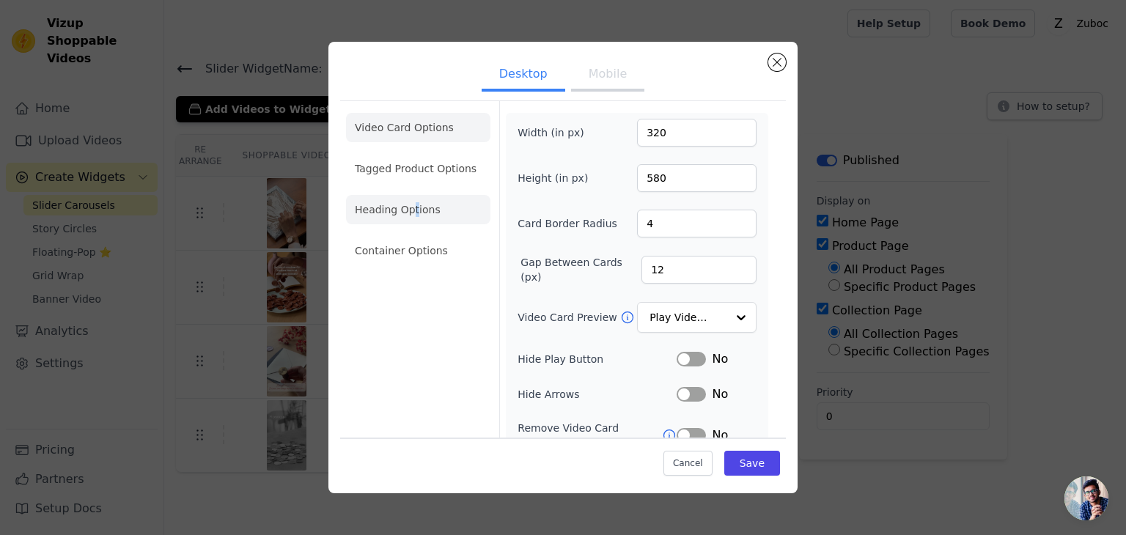
drag, startPoint x: 414, startPoint y: 224, endPoint x: 410, endPoint y: 215, distance: 10.5
click at [410, 215] on ul "Video Card Options Tagged Product Options Heading Options Container Options" at bounding box center [418, 189] width 144 height 164
click at [410, 215] on li "Heading Options" at bounding box center [418, 209] width 144 height 29
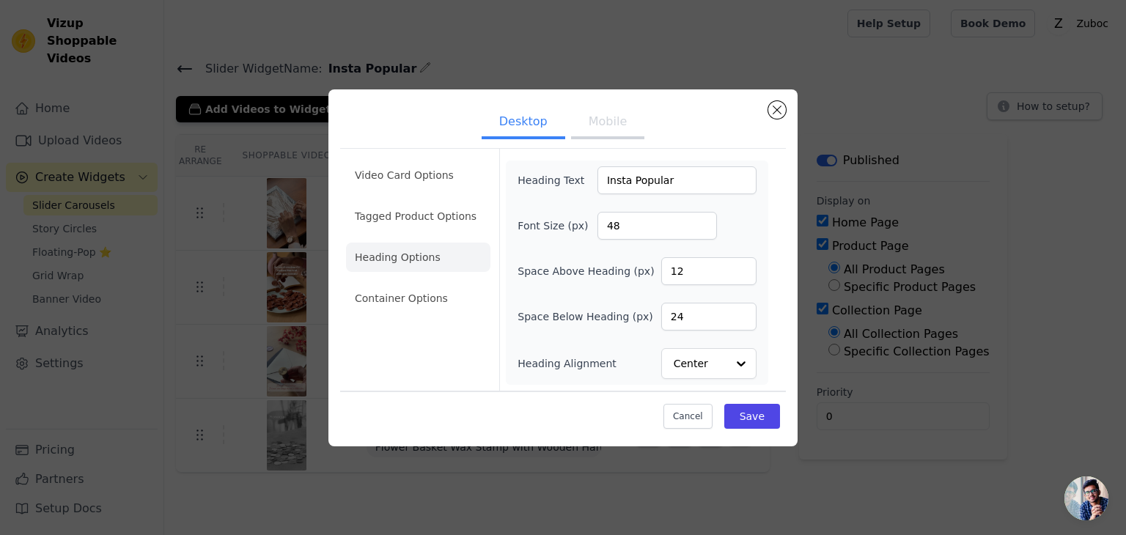
click at [595, 130] on button "Mobile" at bounding box center [607, 123] width 73 height 32
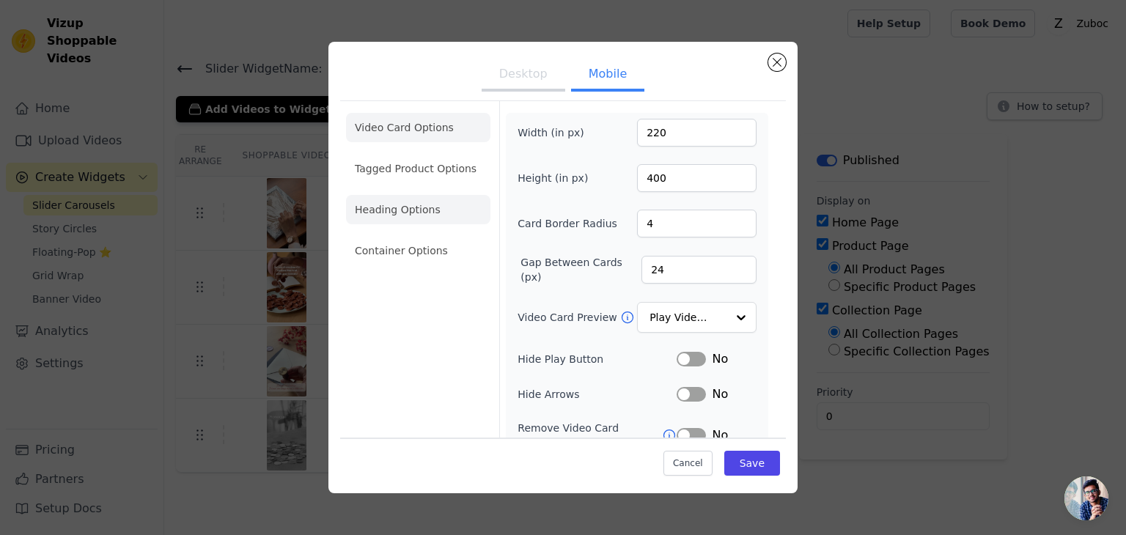
click at [392, 201] on li "Heading Options" at bounding box center [418, 209] width 144 height 29
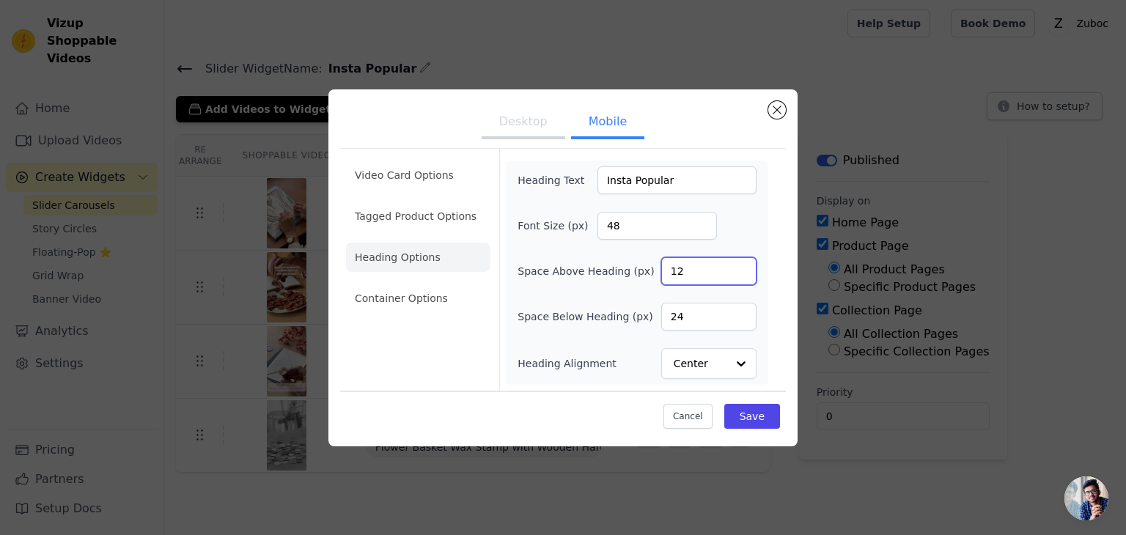
click at [697, 265] on input "12" at bounding box center [708, 271] width 95 height 28
paste input "40"
type input "40"
drag, startPoint x: 757, startPoint y: 433, endPoint x: 757, endPoint y: 414, distance: 18.3
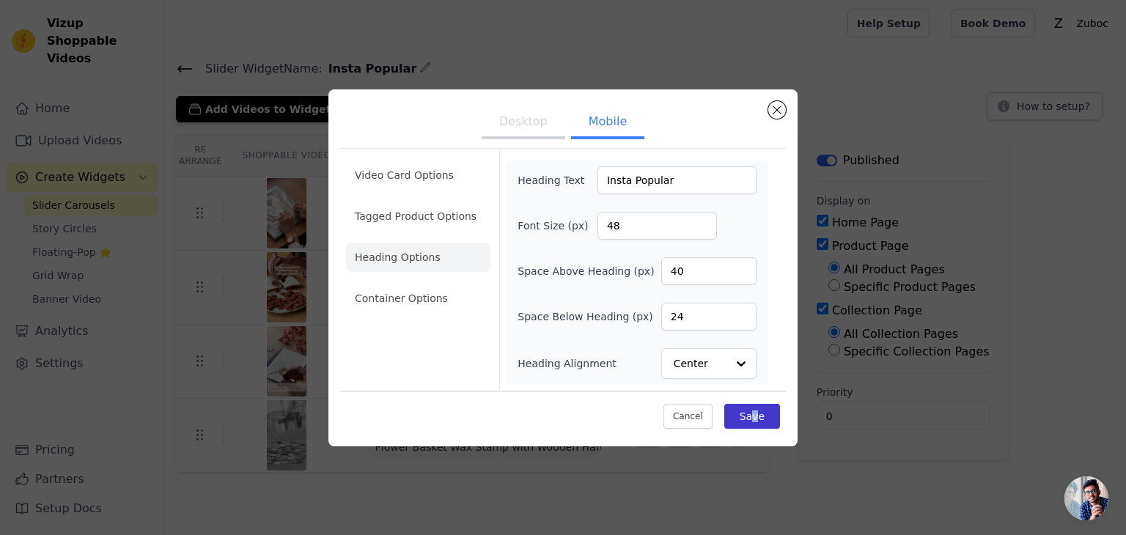
click at [757, 414] on div "Cancel Save" at bounding box center [563, 413] width 446 height 44
click at [757, 414] on button "Save" at bounding box center [752, 416] width 56 height 25
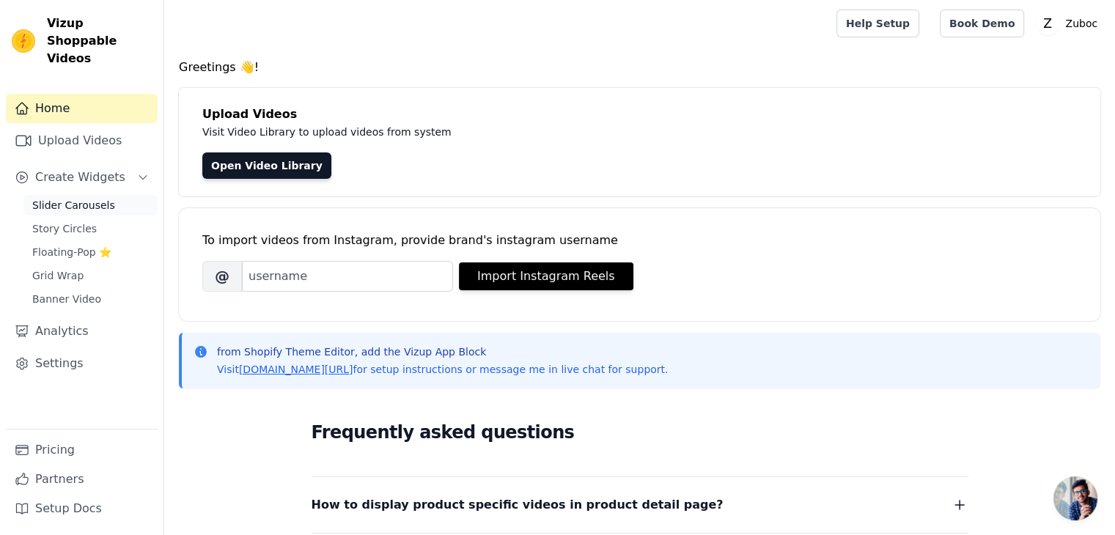
click at [75, 198] on span "Slider Carousels" at bounding box center [73, 205] width 83 height 15
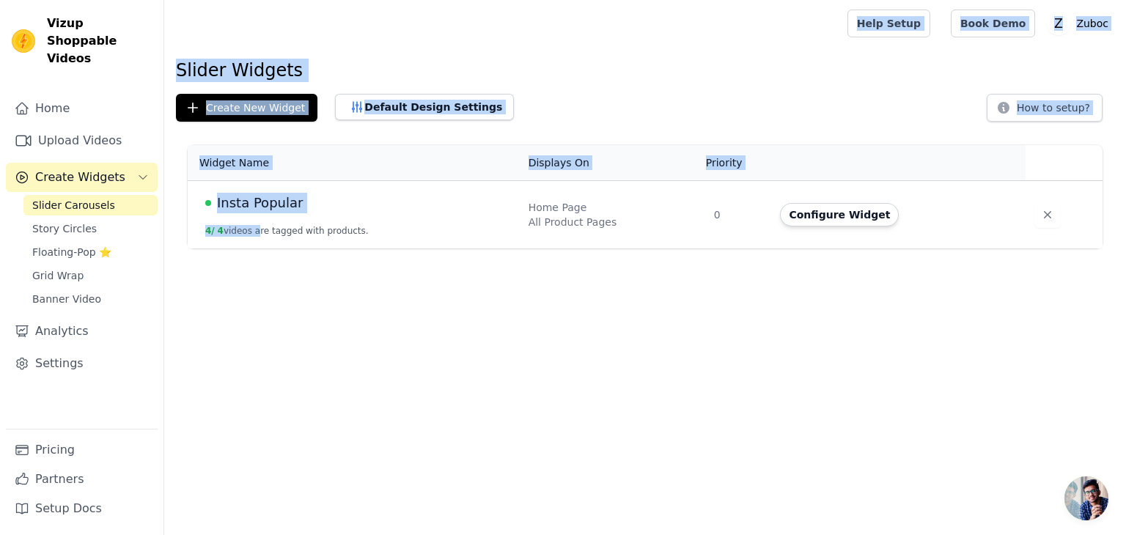
drag, startPoint x: 253, startPoint y: 220, endPoint x: 358, endPoint y: -56, distance: 295.0
click at [358, 0] on html "Vizup Shoppable Videos Home Upload Videos Create Widgets Slider Carousels Story…" at bounding box center [563, 124] width 1126 height 249
click at [333, 80] on h1 "Slider Widgets" at bounding box center [645, 70] width 939 height 23
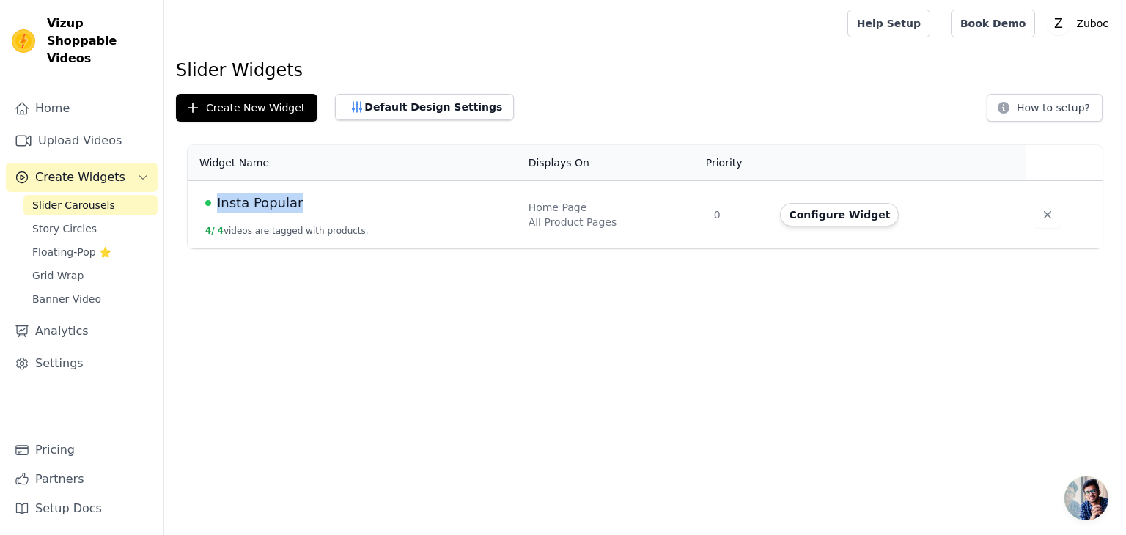
drag, startPoint x: 318, startPoint y: 205, endPoint x: 217, endPoint y: 200, distance: 101.3
click at [217, 200] on div "Insta Popular" at bounding box center [358, 203] width 306 height 21
copy span "Insta Popular"
